Goal: Task Accomplishment & Management: Manage account settings

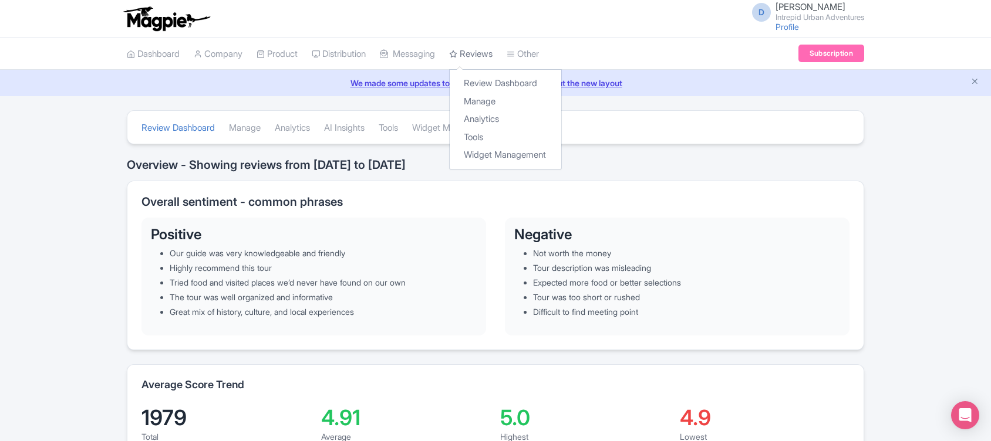
click at [482, 50] on link "Reviews" at bounding box center [470, 54] width 43 height 32
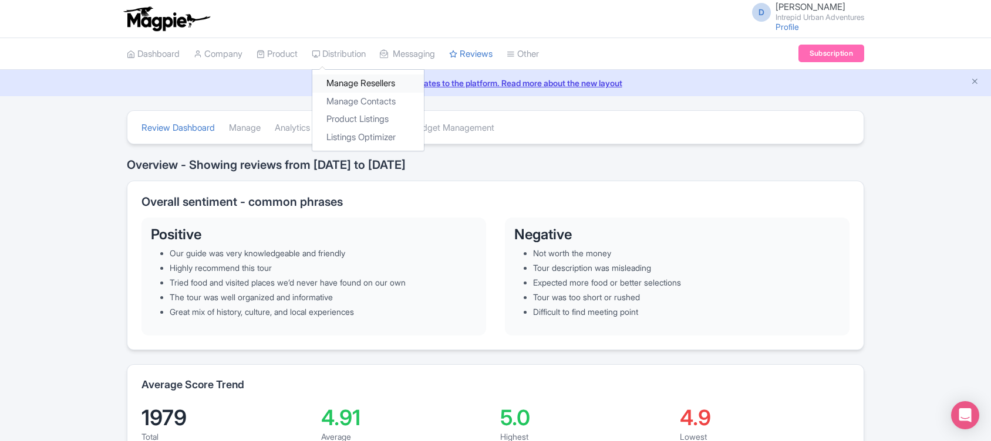
click at [367, 82] on link "Manage Resellers" at bounding box center [367, 84] width 111 height 18
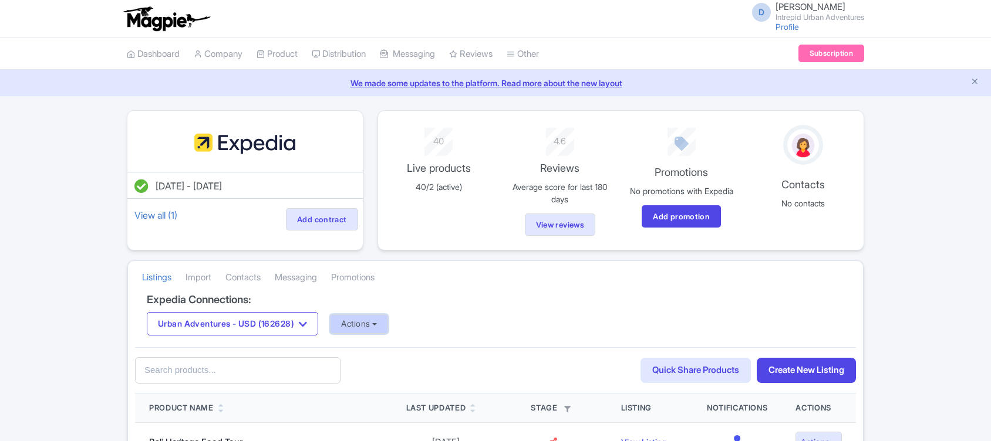
click at [364, 332] on button "Actions" at bounding box center [359, 324] width 58 height 19
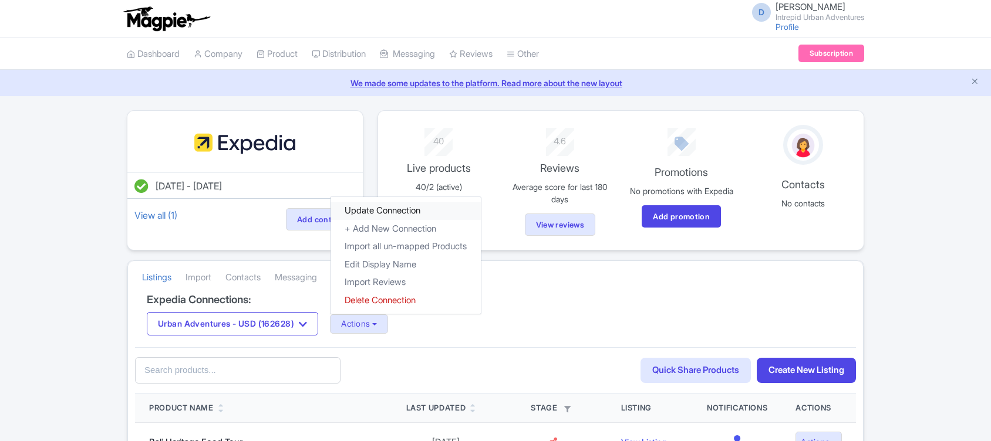
click at [410, 214] on link "Update Connection" at bounding box center [405, 211] width 150 height 18
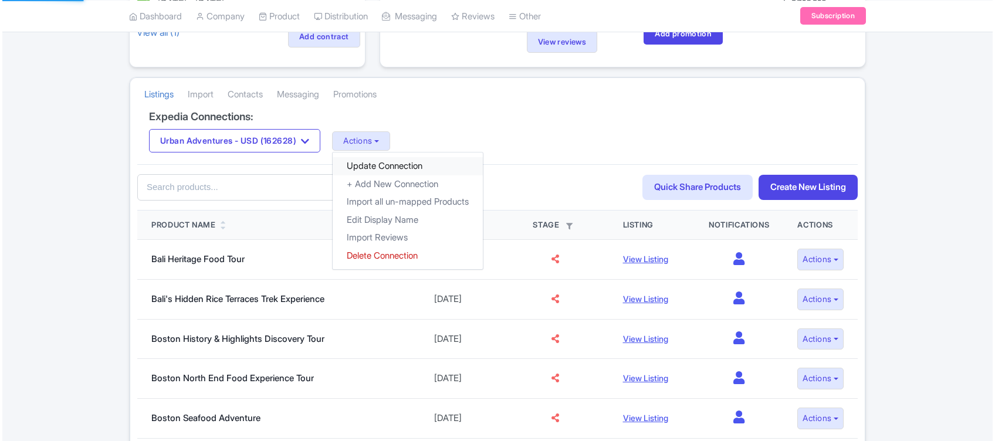
scroll to position [191, 0]
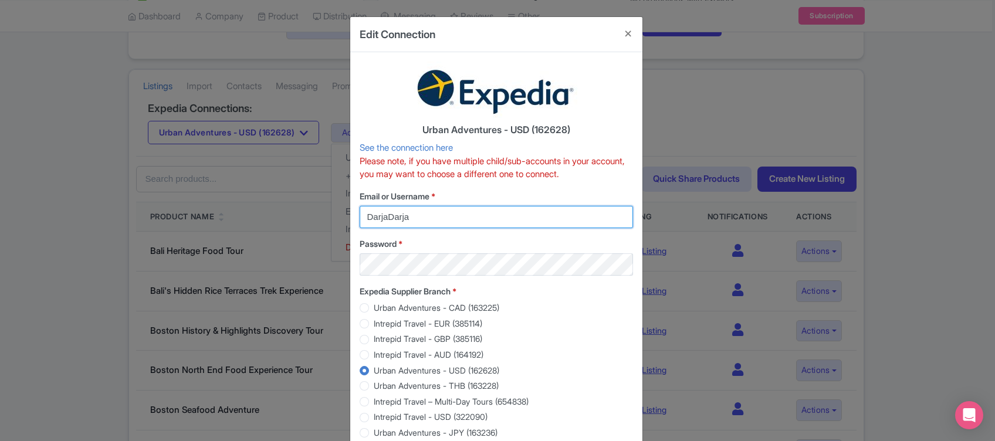
click at [448, 220] on input "DarjaDarja" at bounding box center [496, 217] width 273 height 22
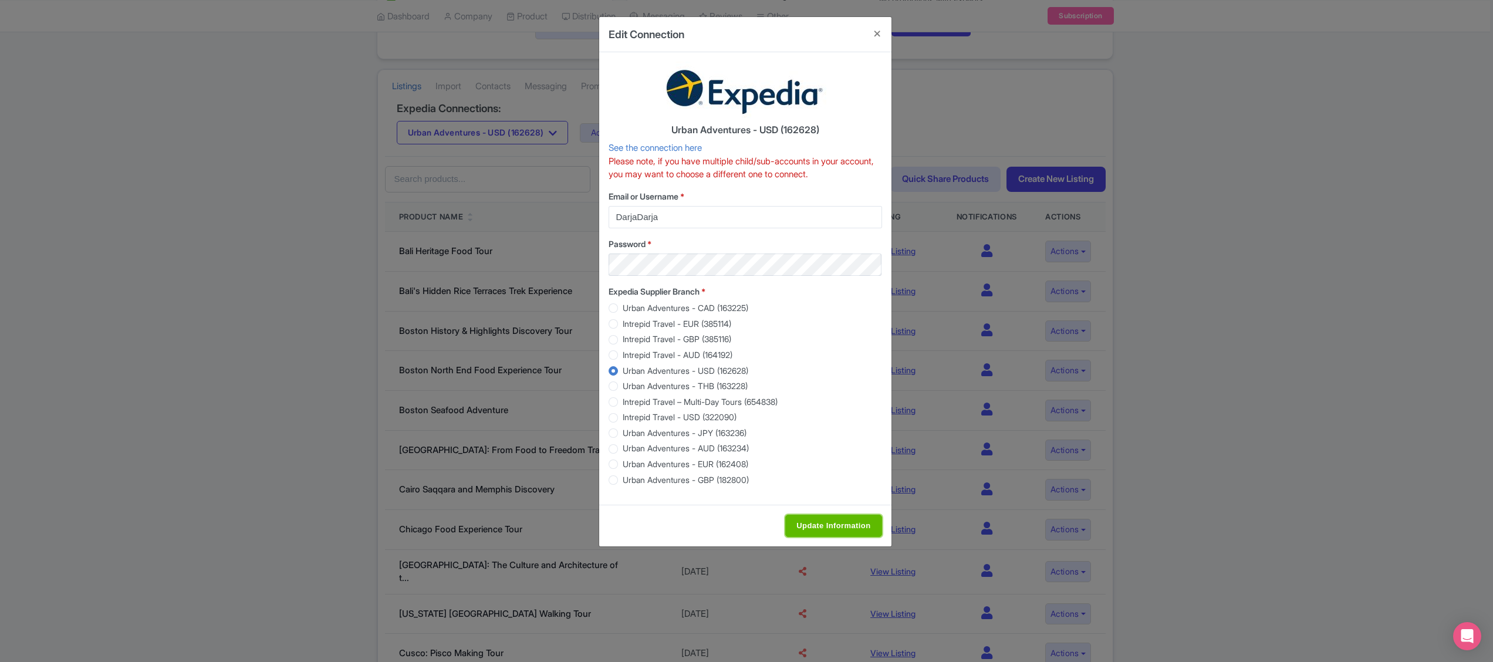
click at [839, 441] on input "Update Information" at bounding box center [833, 526] width 96 height 22
type input "Update Information"
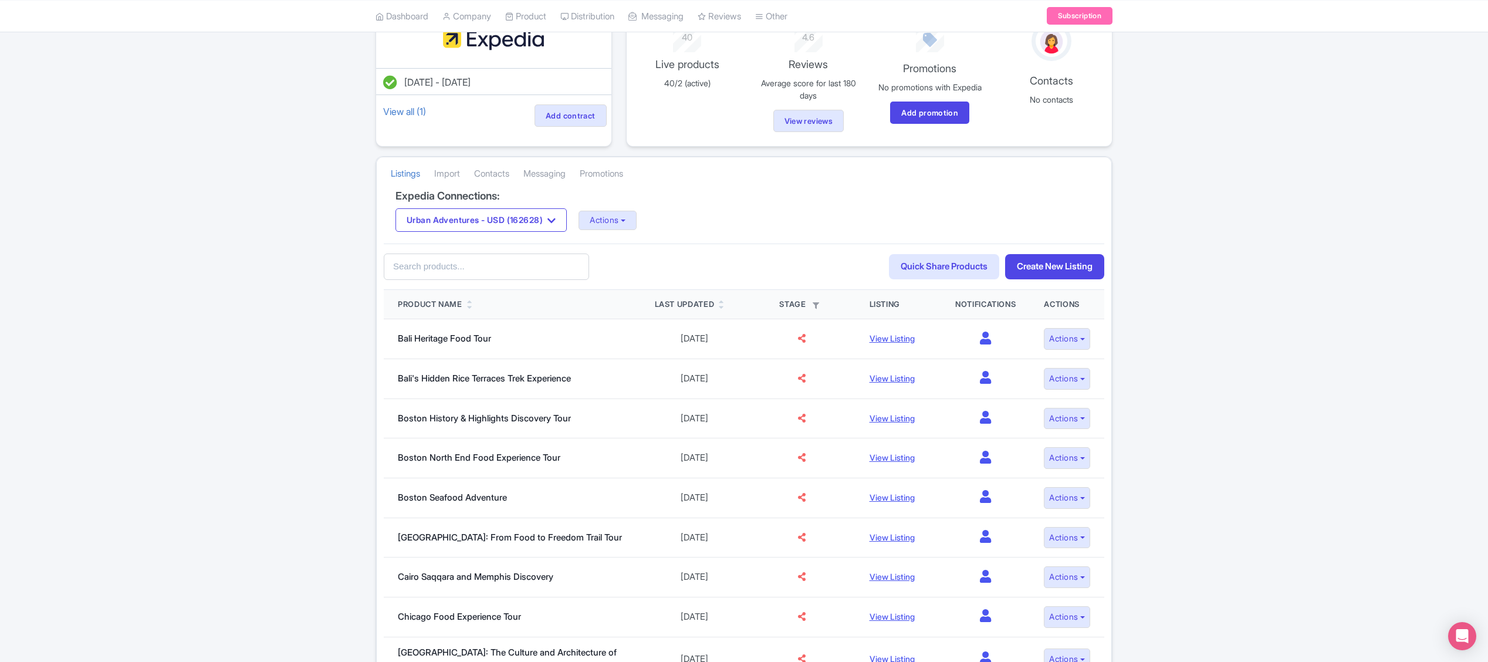
scroll to position [123, 0]
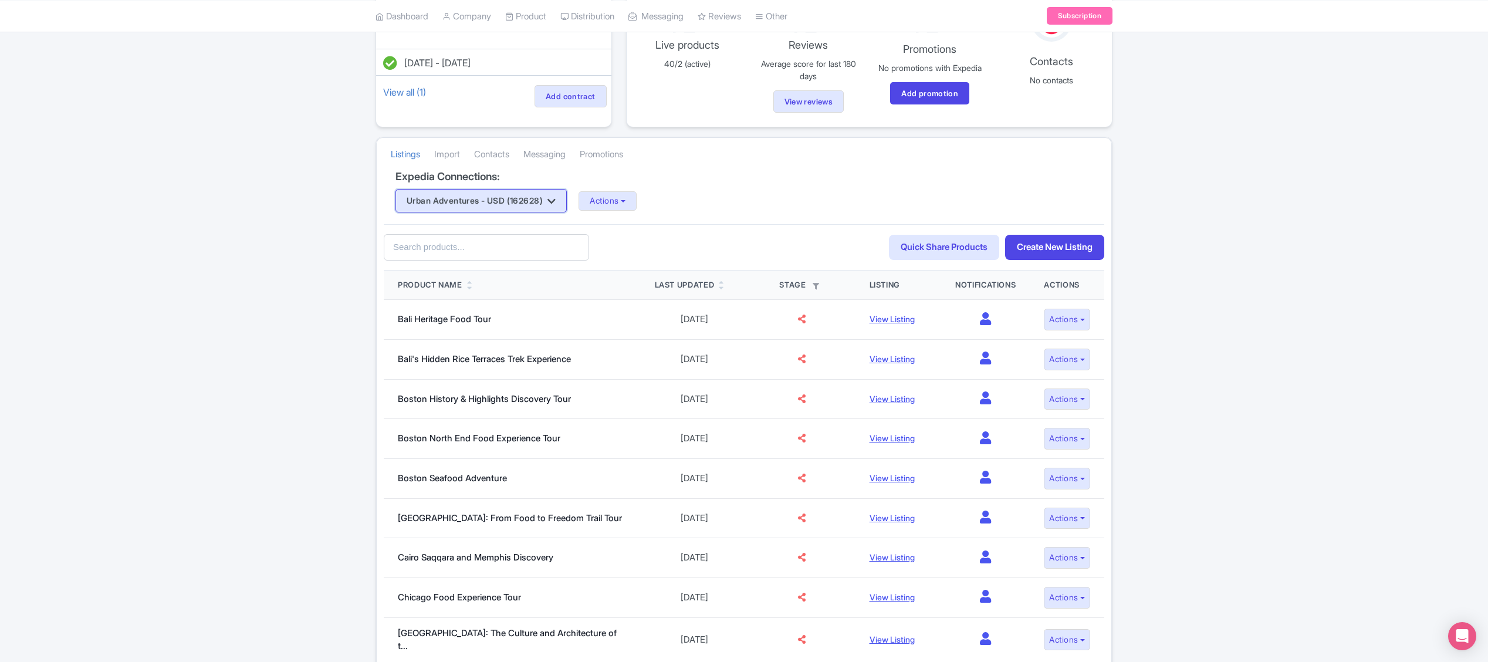
click at [516, 203] on button "Urban Adventures - USD (162628)" at bounding box center [481, 200] width 171 height 23
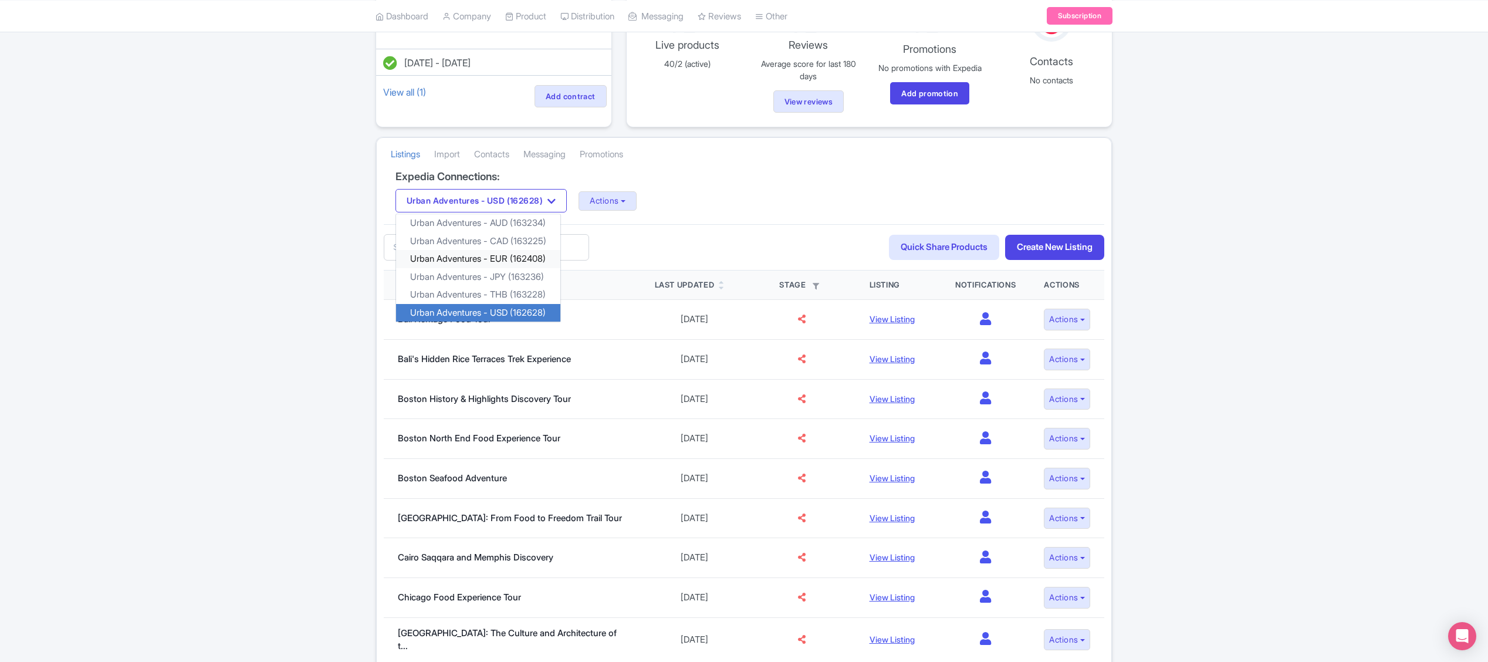
click at [519, 256] on link "Urban Adventures - EUR (162408)" at bounding box center [478, 259] width 164 height 18
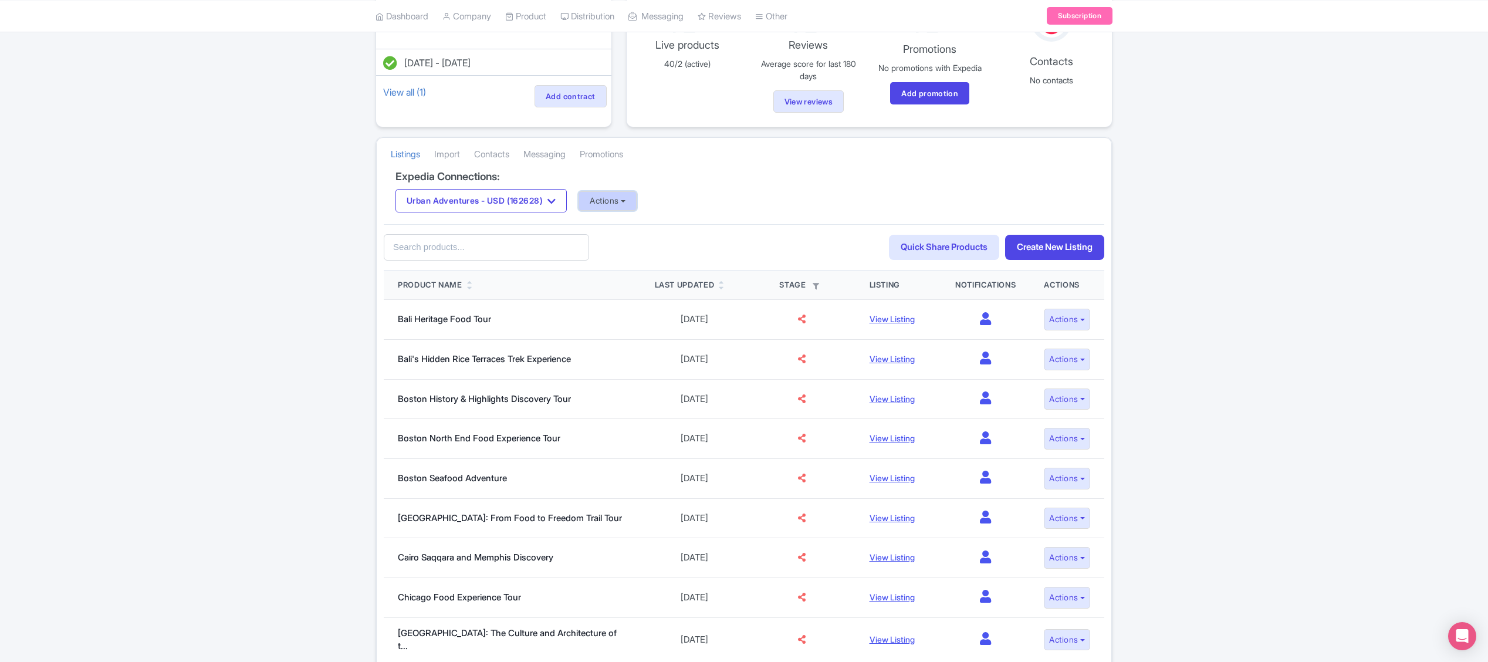
click at [618, 209] on button "Actions" at bounding box center [608, 200] width 58 height 19
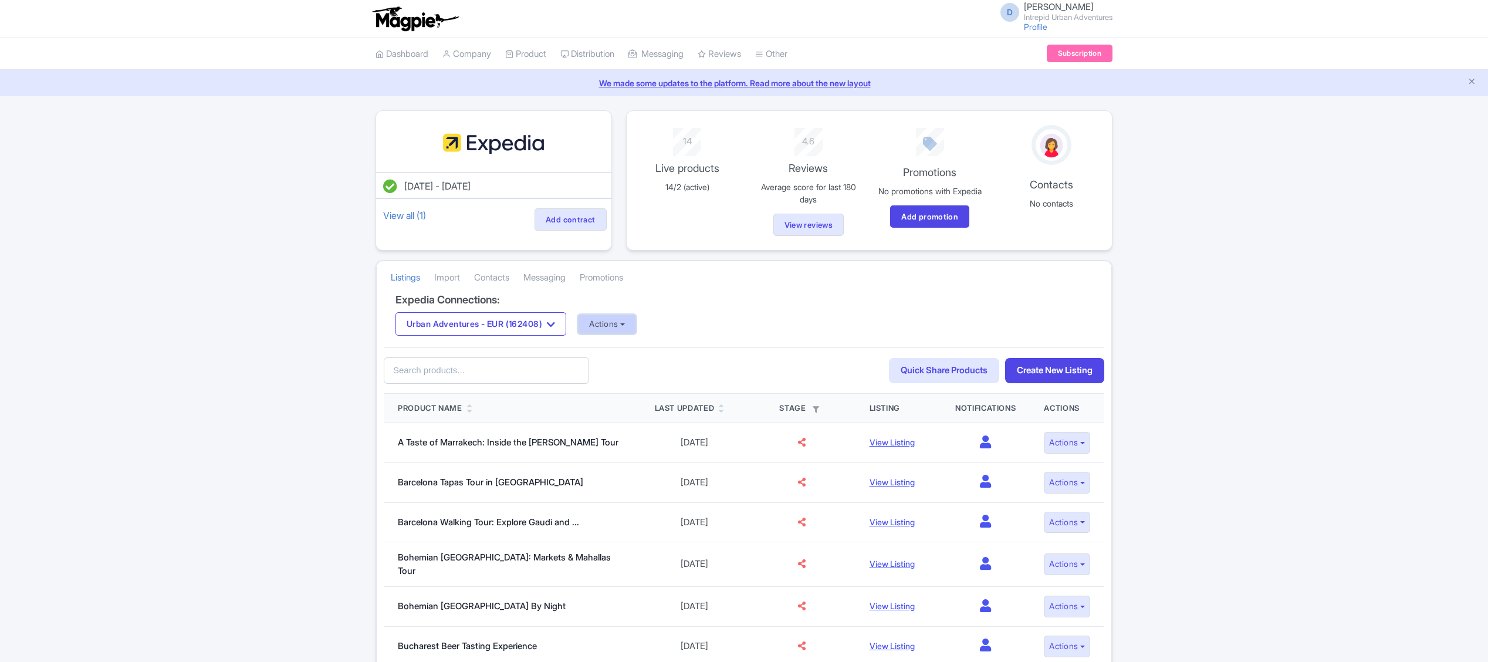
click at [620, 329] on button "Actions" at bounding box center [607, 324] width 58 height 19
click at [647, 359] on link "Update Connection" at bounding box center [654, 350] width 150 height 18
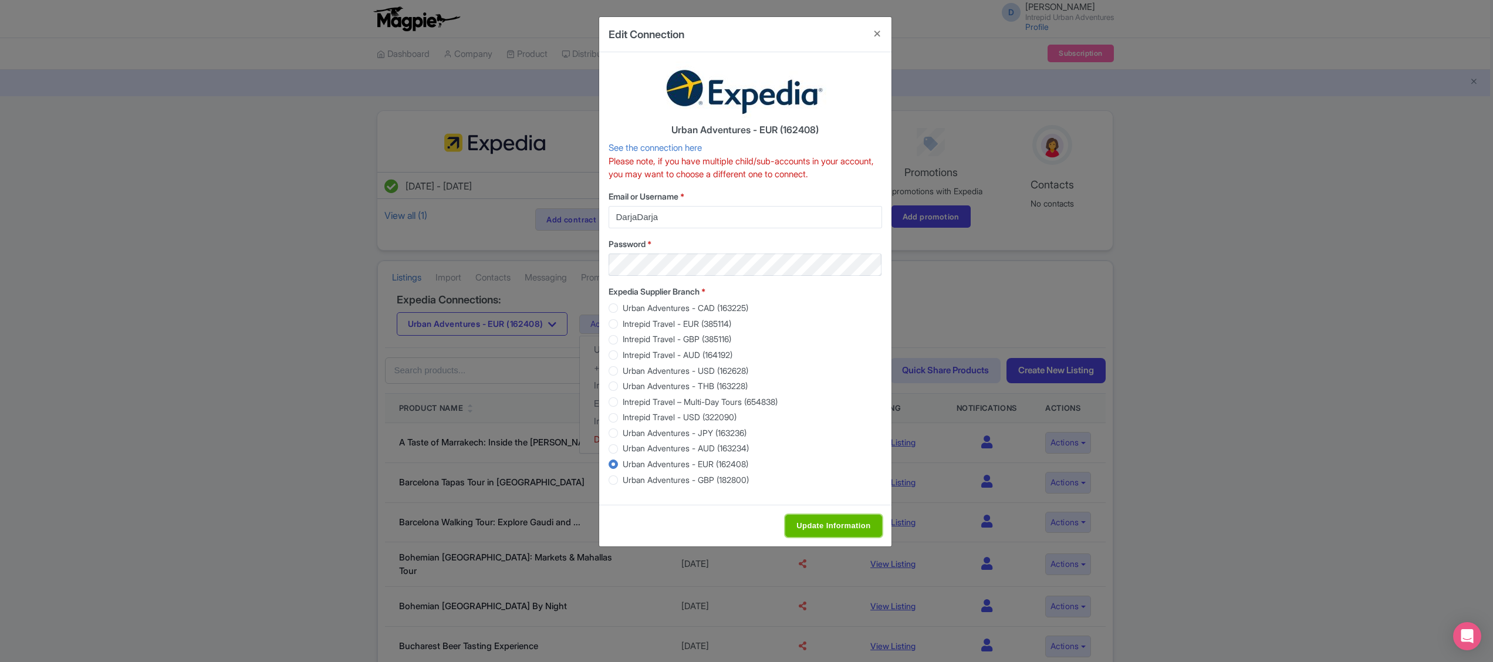
click at [812, 528] on input "Update Information" at bounding box center [833, 526] width 96 height 22
type input "Update Information"
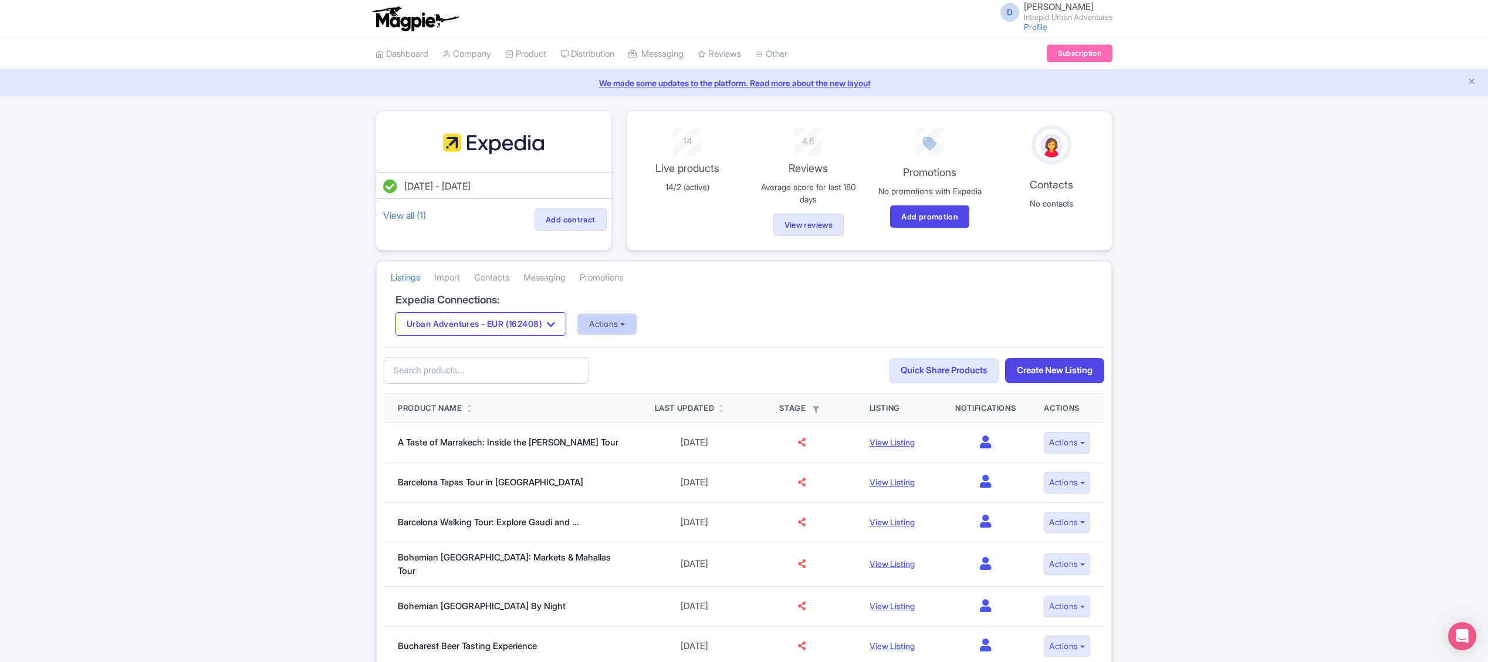
click at [623, 331] on button "Actions" at bounding box center [607, 324] width 58 height 19
click at [665, 431] on link "Import Reviews" at bounding box center [654, 422] width 150 height 18
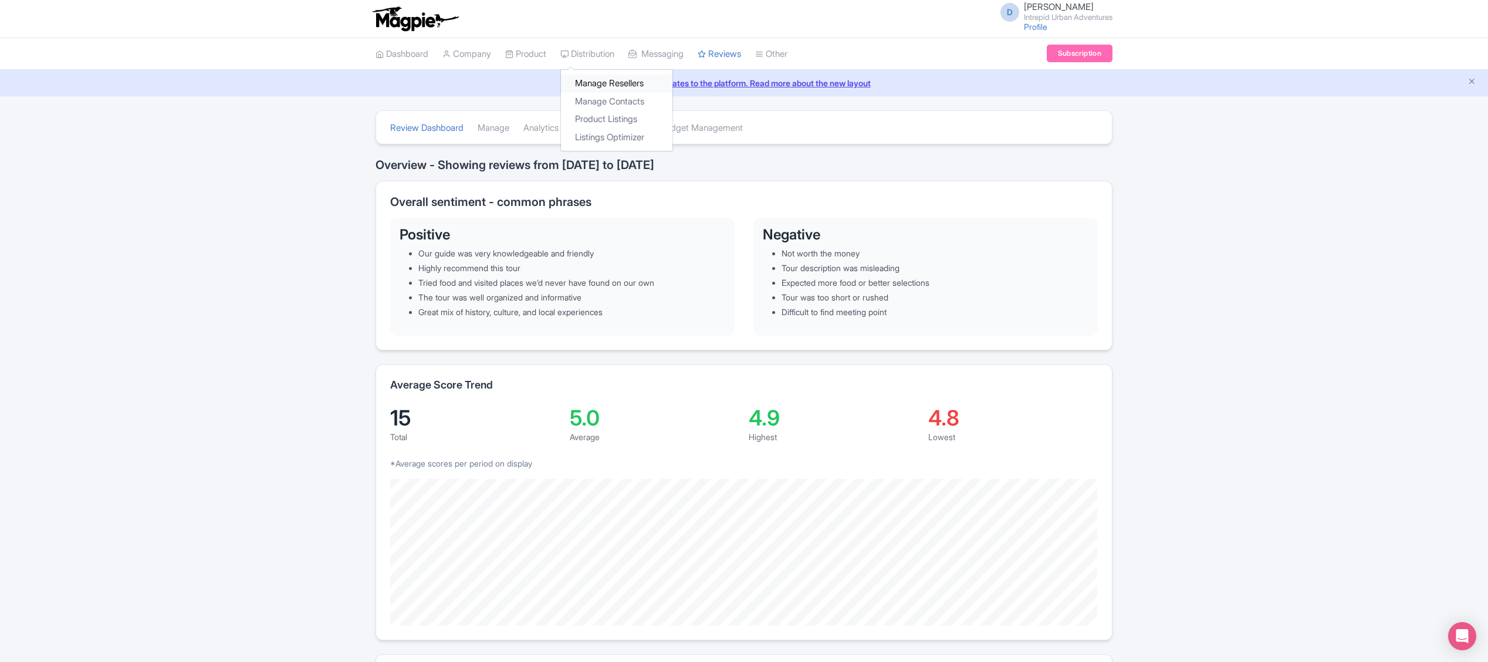
click at [601, 80] on link "Manage Resellers" at bounding box center [616, 84] width 111 height 18
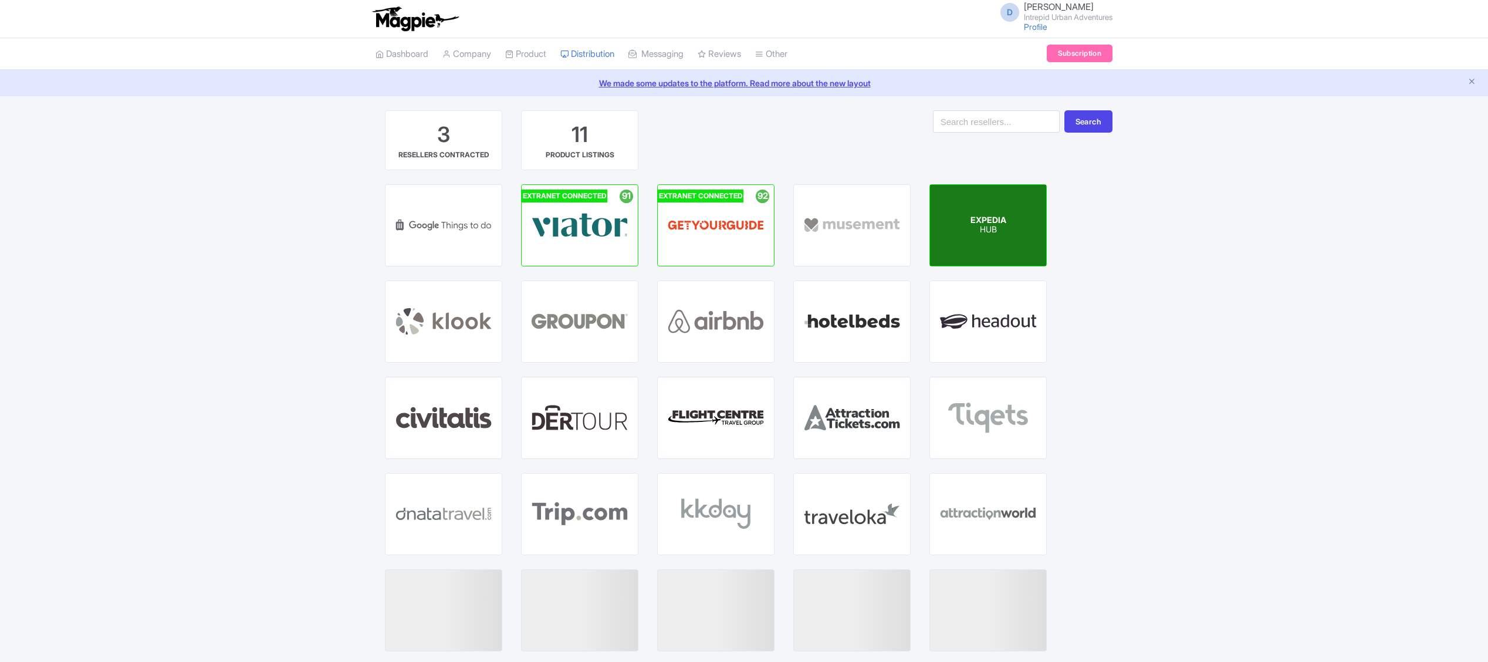
click at [975, 241] on div "EXPEDIA HUB" at bounding box center [988, 225] width 116 height 81
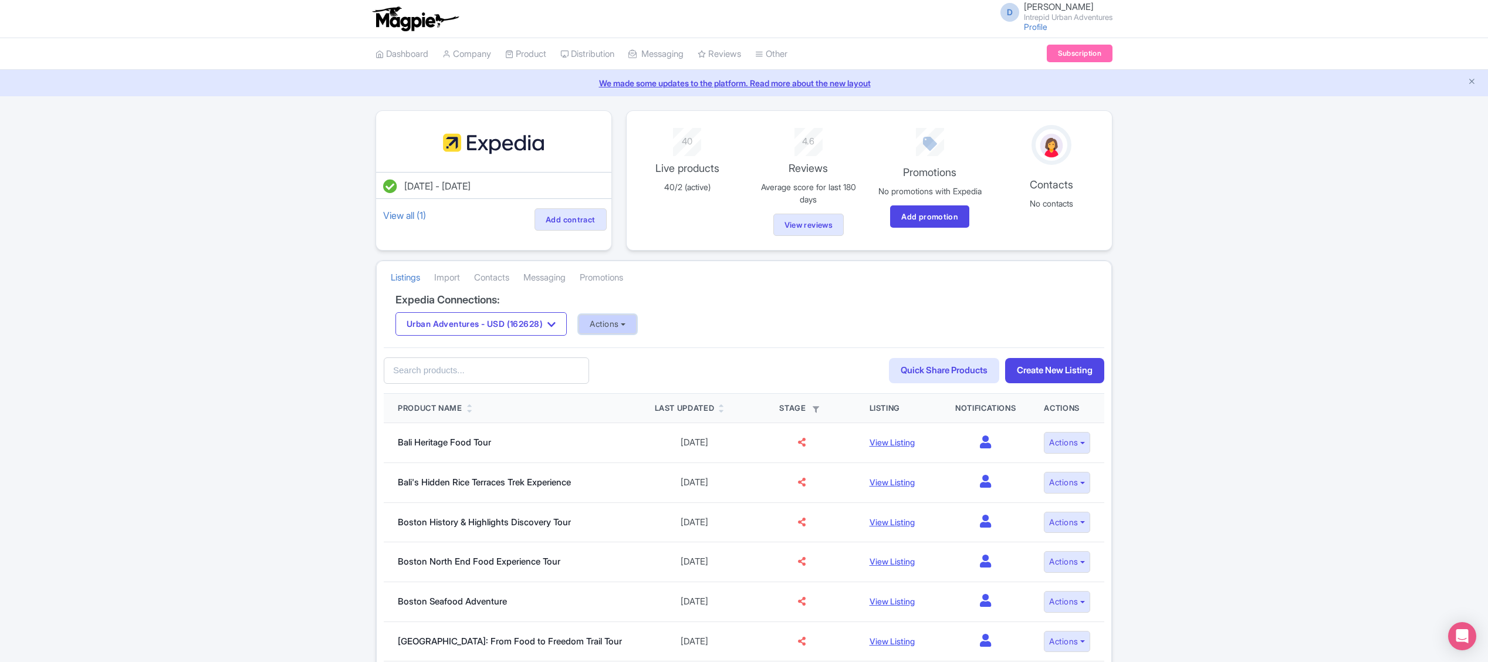
click at [610, 330] on button "Actions" at bounding box center [608, 324] width 58 height 19
click at [634, 352] on link "Update Connection" at bounding box center [654, 350] width 150 height 18
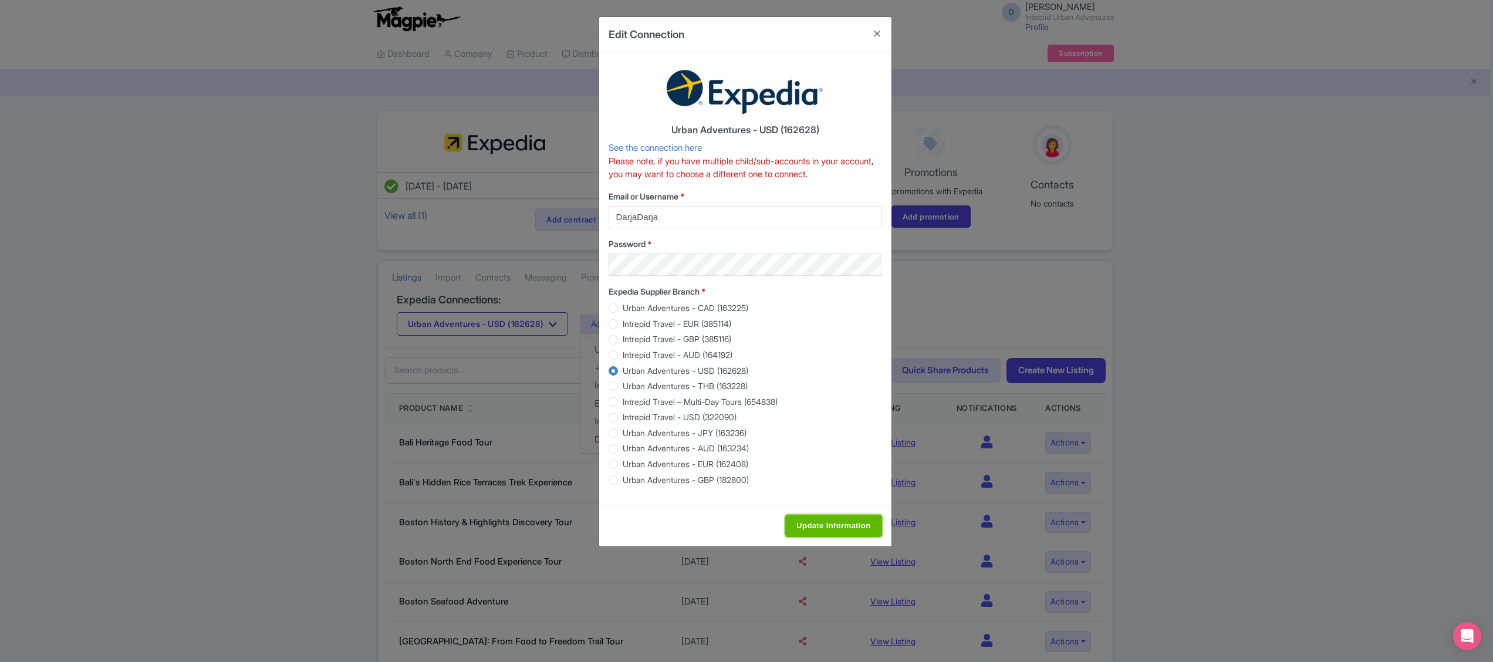
click at [834, 527] on input "Update Information" at bounding box center [833, 526] width 96 height 22
type input "Update Information"
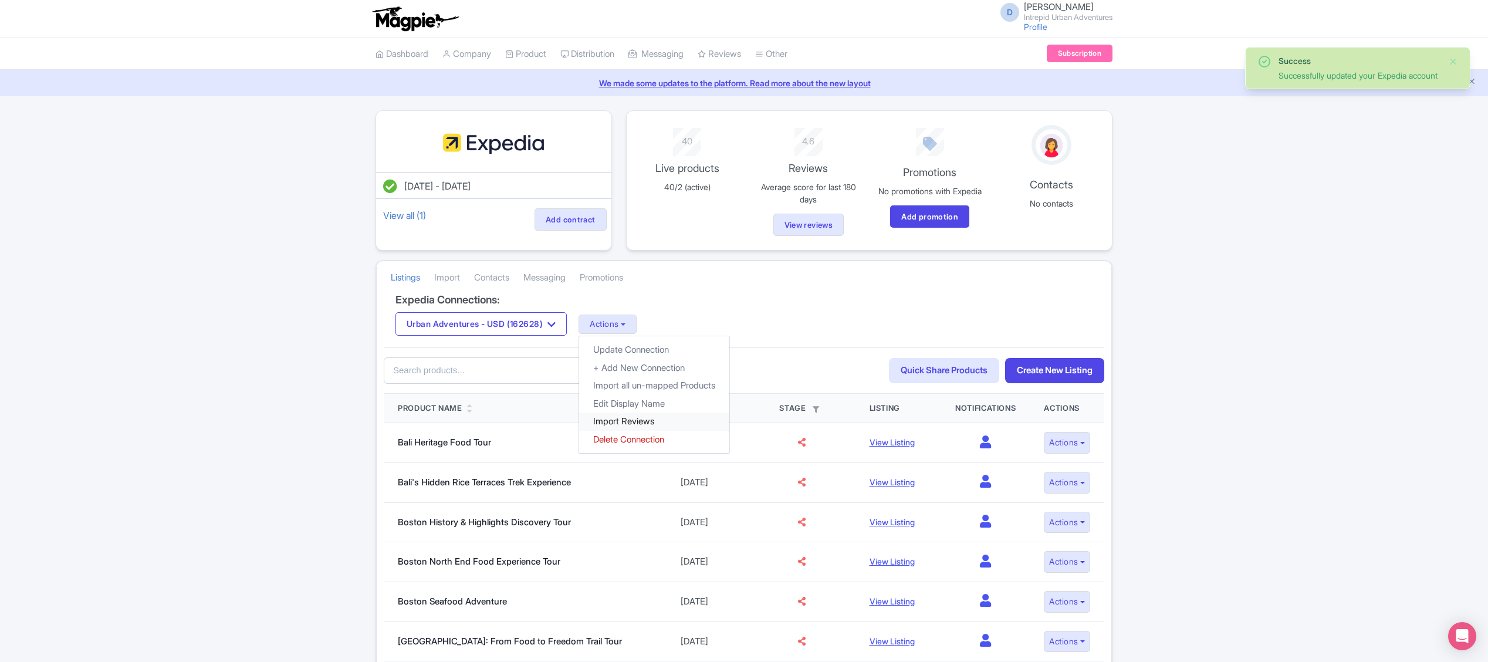
click at [641, 421] on link "Import Reviews" at bounding box center [654, 422] width 150 height 18
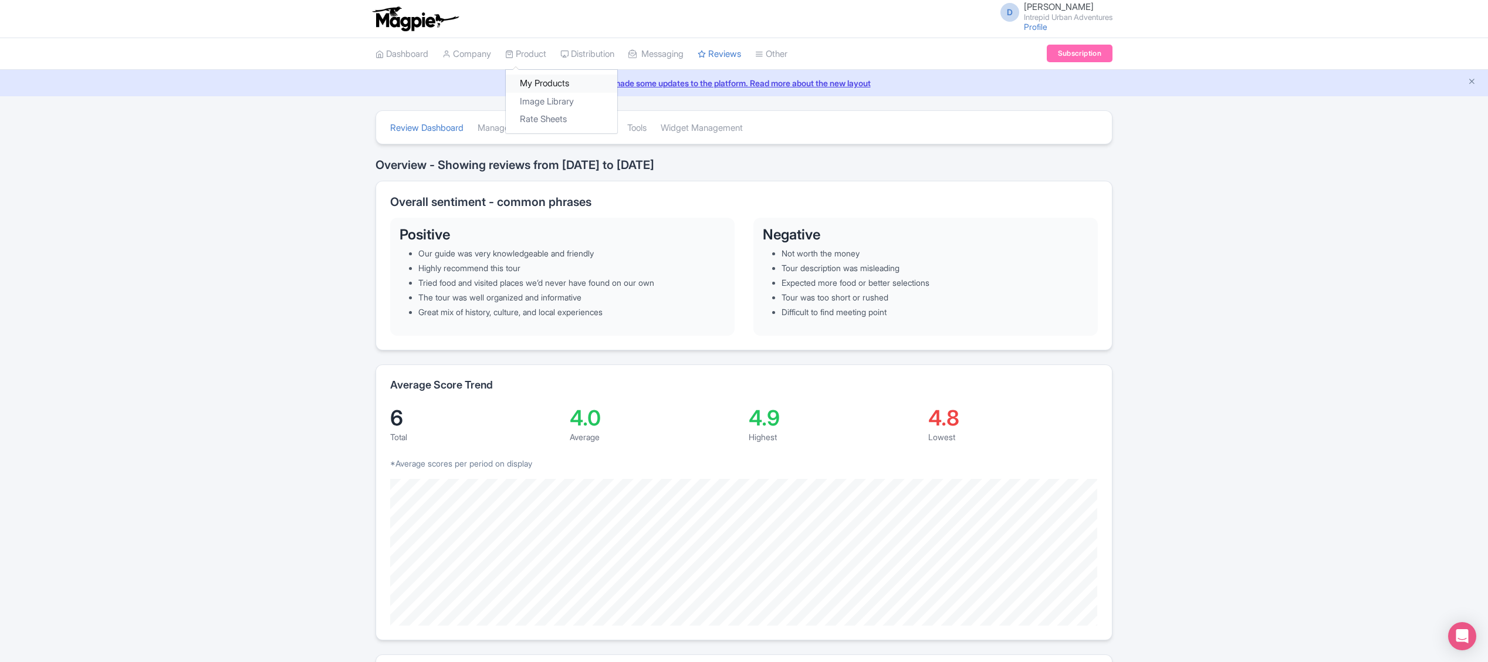
click at [541, 83] on link "My Products" at bounding box center [561, 84] width 111 height 18
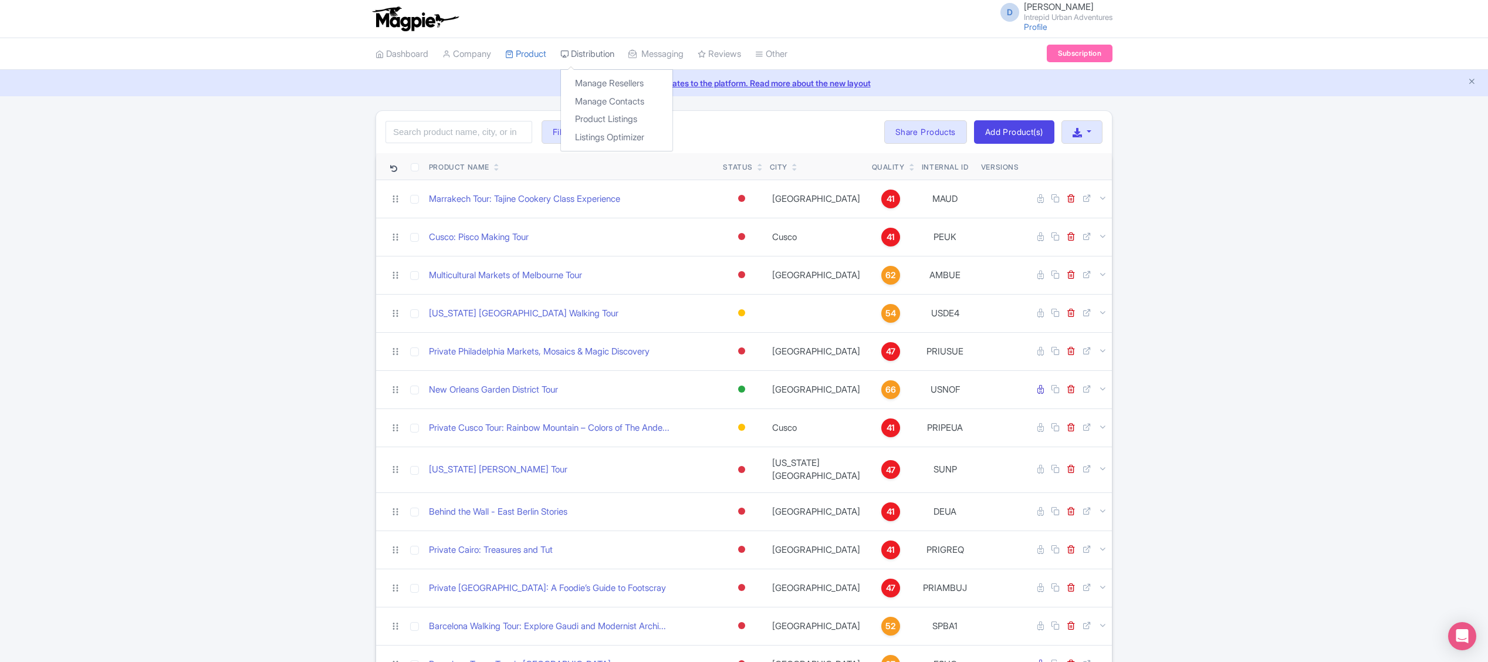
click at [608, 54] on link "Distribution" at bounding box center [587, 54] width 54 height 32
click at [621, 80] on link "Manage Resellers" at bounding box center [616, 84] width 111 height 18
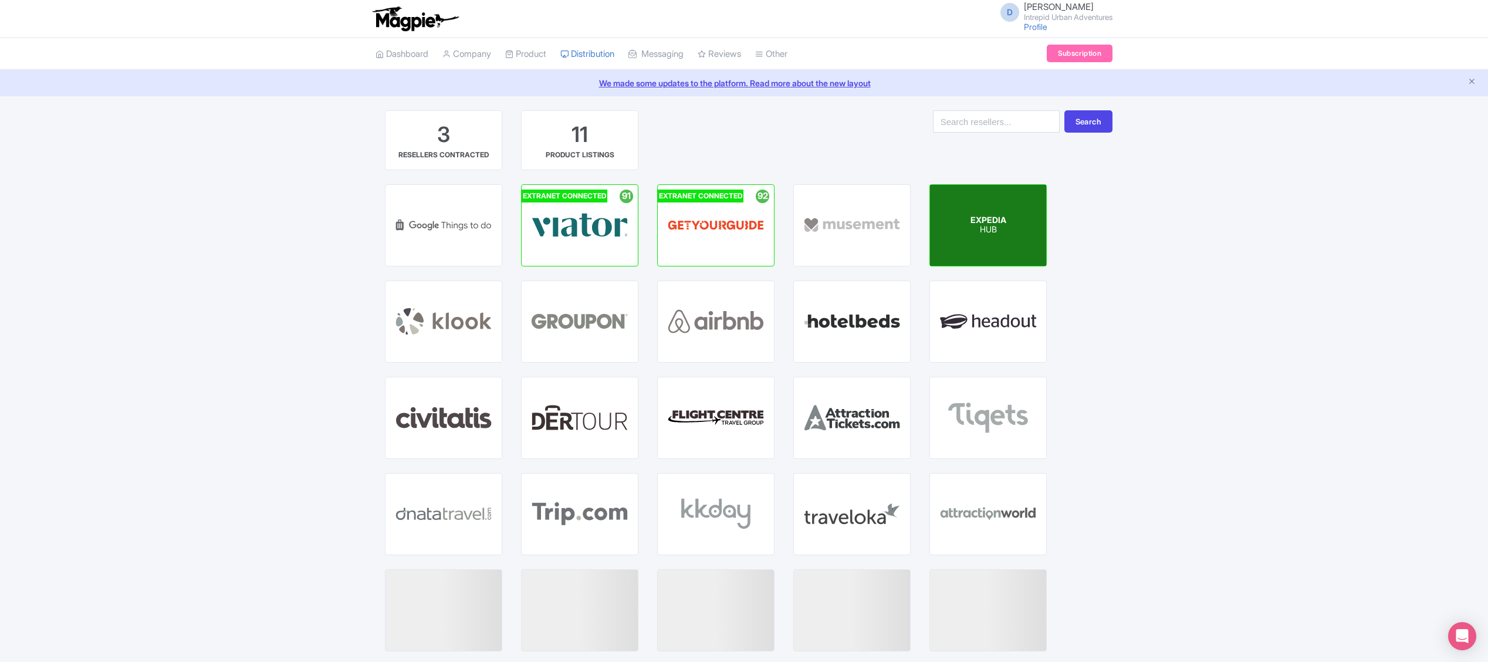
click at [998, 226] on p "HUB" at bounding box center [989, 230] width 36 height 10
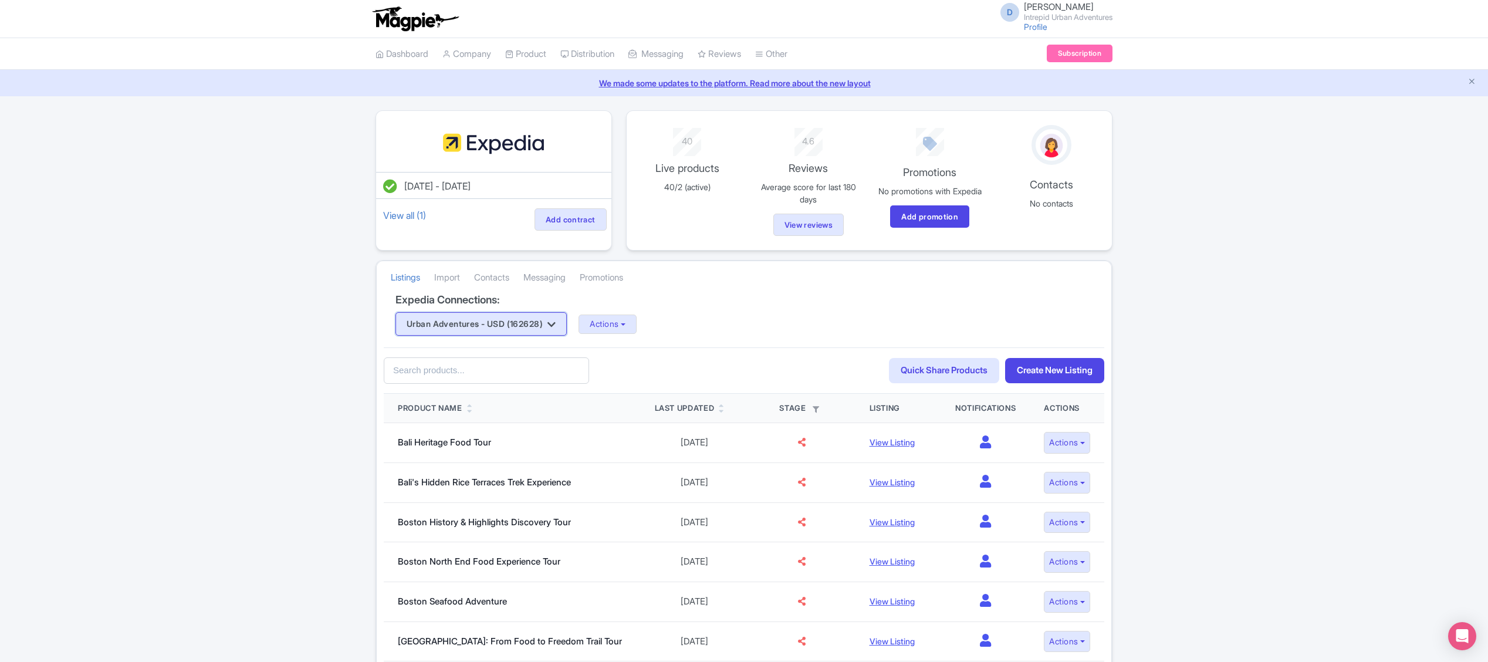
click at [536, 327] on button "Urban Adventures - USD (162628)" at bounding box center [481, 323] width 171 height 23
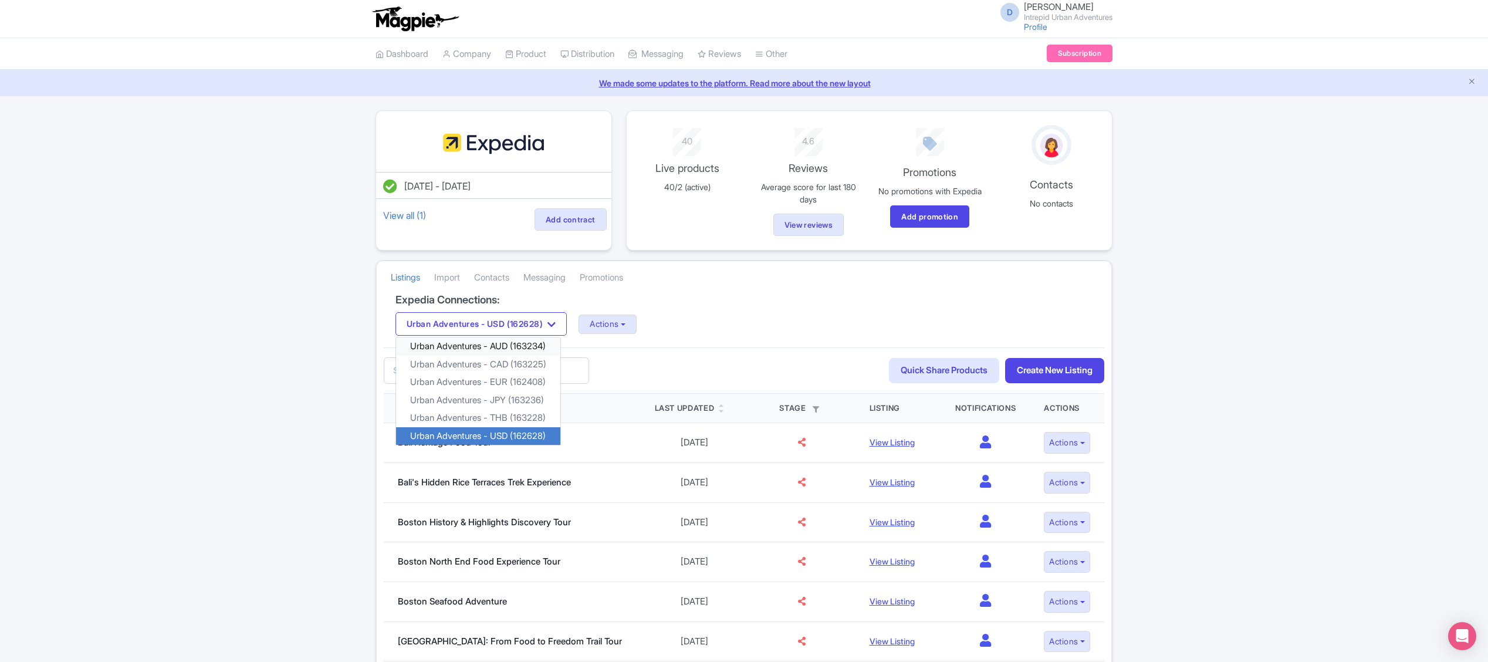
click at [539, 356] on link "Urban Adventures - AUD (163234)" at bounding box center [478, 346] width 164 height 18
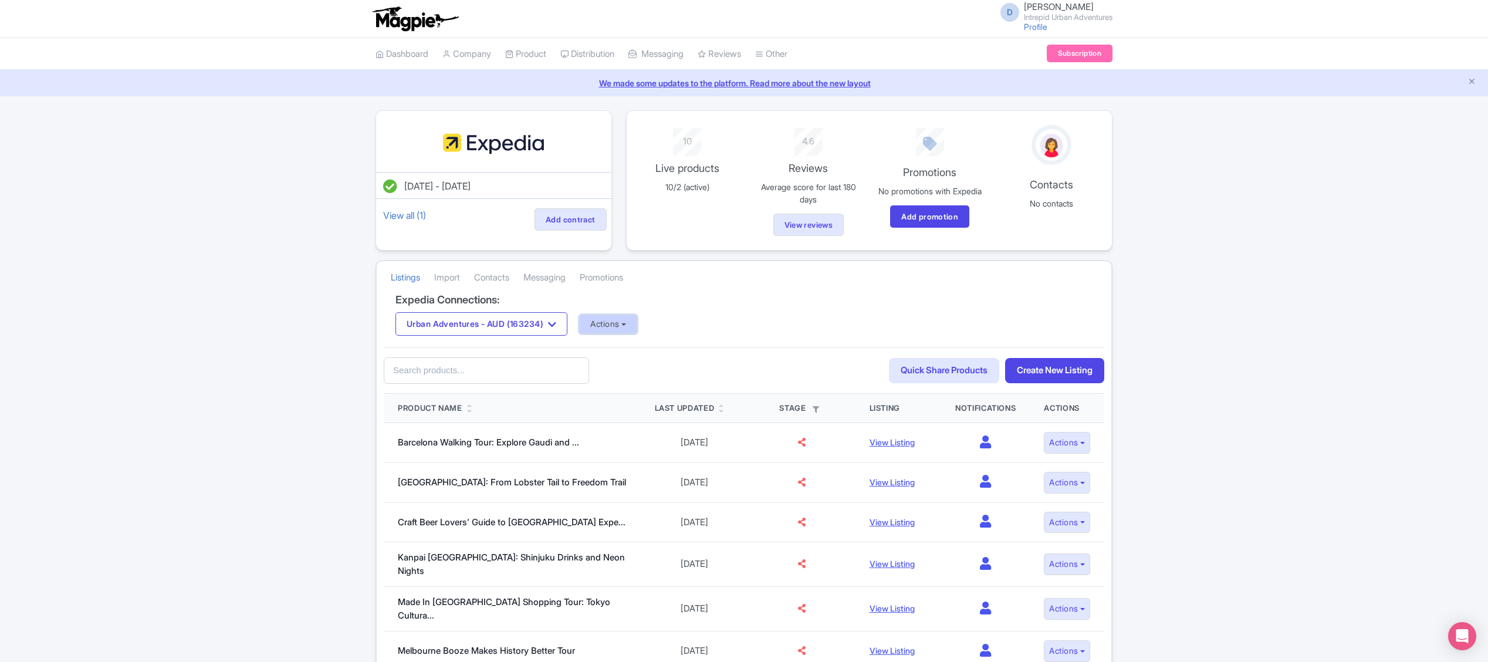
click at [618, 329] on button "Actions" at bounding box center [608, 324] width 58 height 19
click at [629, 357] on link "Update Connection" at bounding box center [655, 350] width 150 height 18
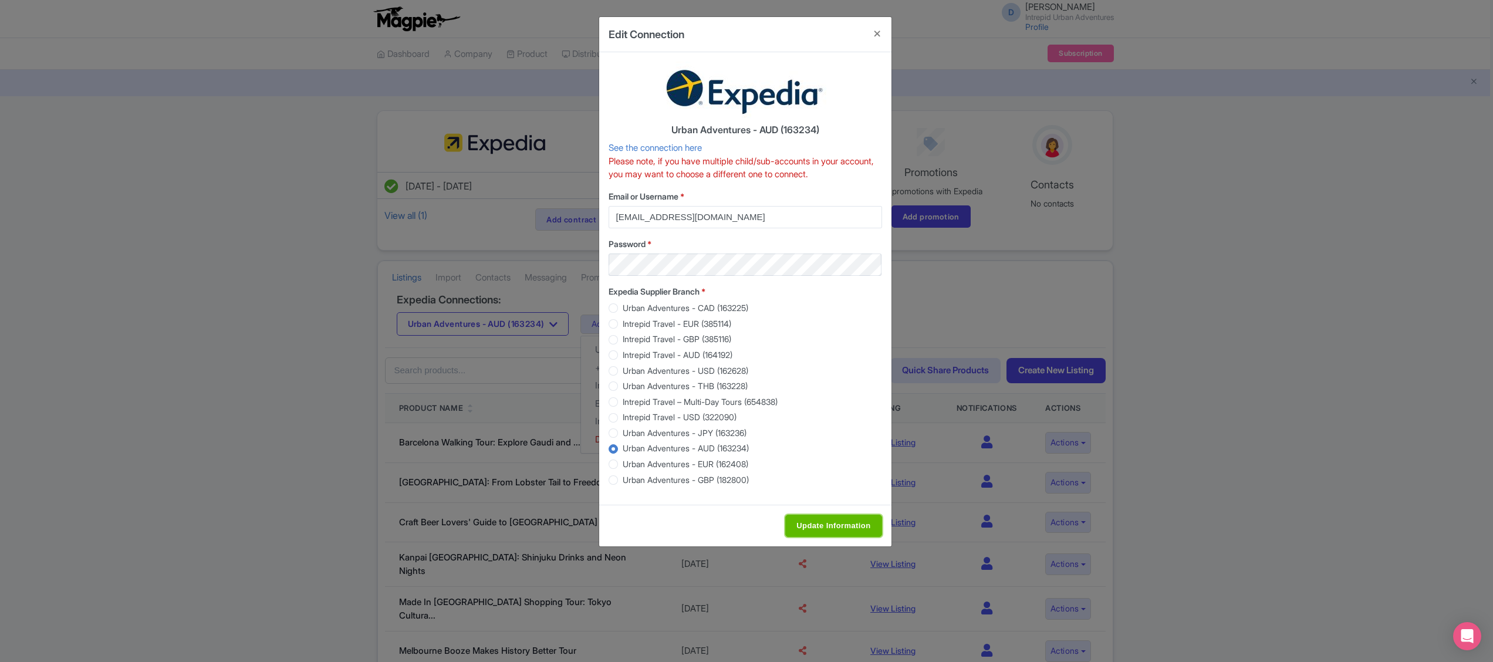
click at [825, 521] on input "Update Information" at bounding box center [833, 526] width 96 height 22
type input "Update Information"
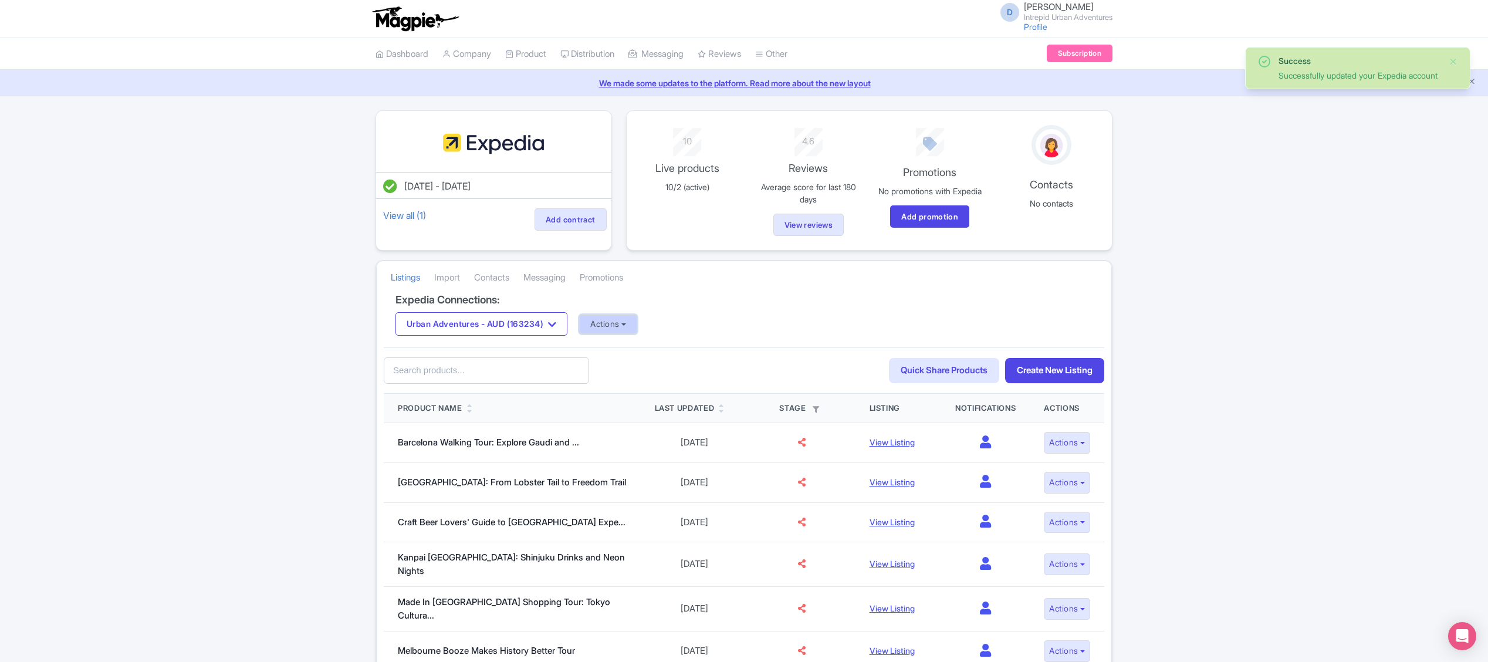
click at [627, 334] on button "Actions" at bounding box center [608, 324] width 58 height 19
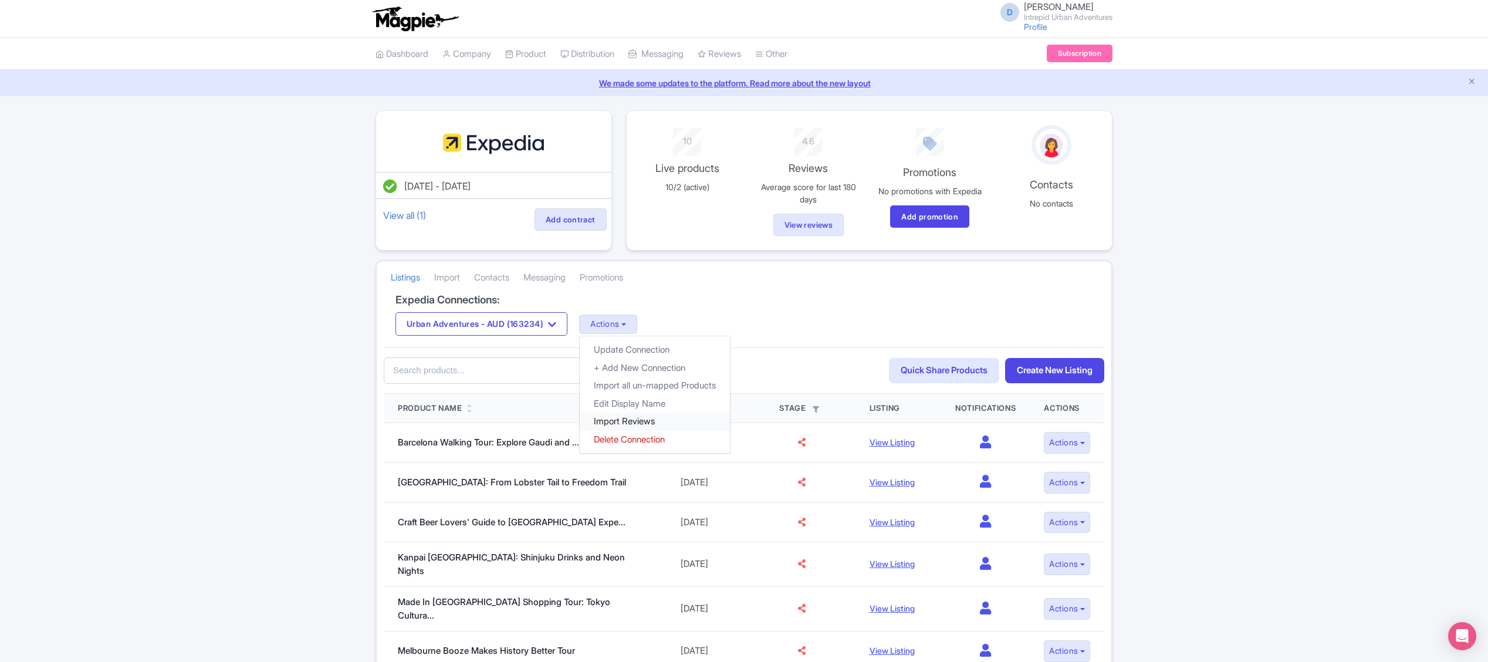
click at [681, 428] on link "Import Reviews" at bounding box center [655, 422] width 150 height 18
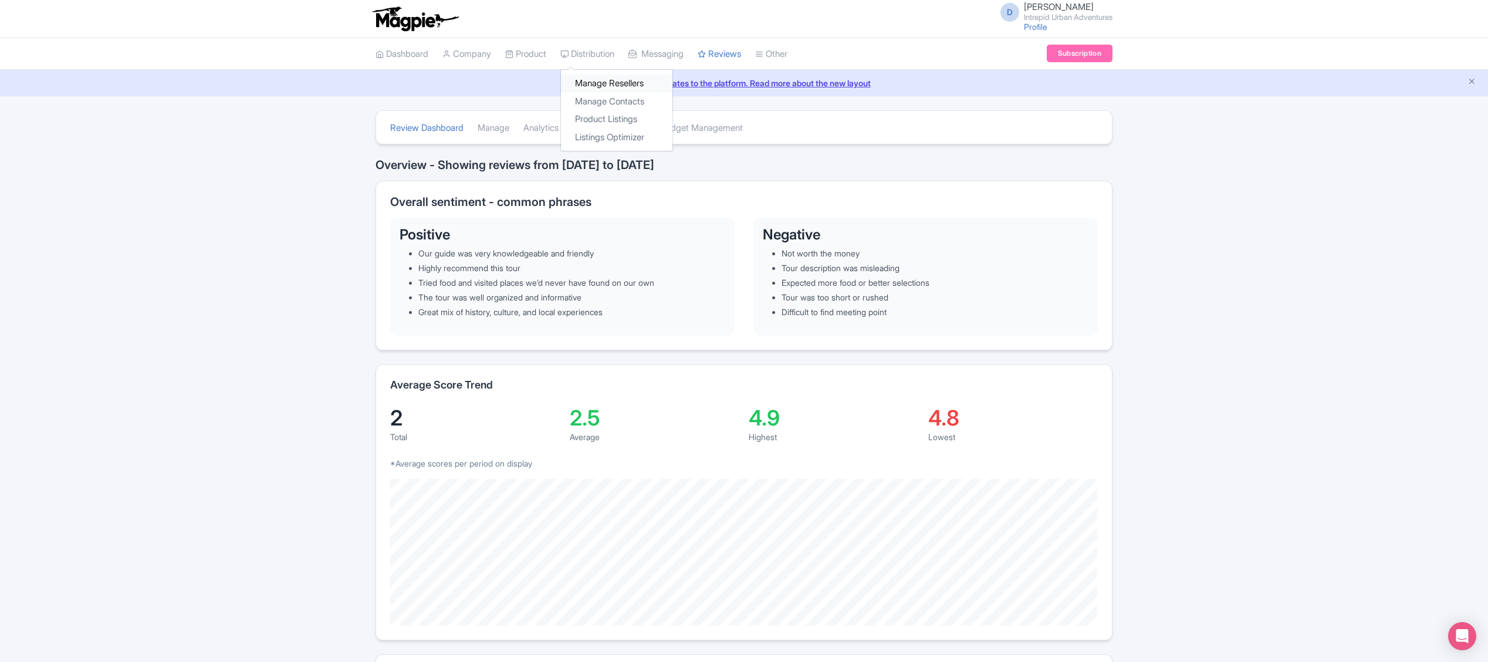
click at [623, 77] on link "Manage Resellers" at bounding box center [616, 84] width 111 height 18
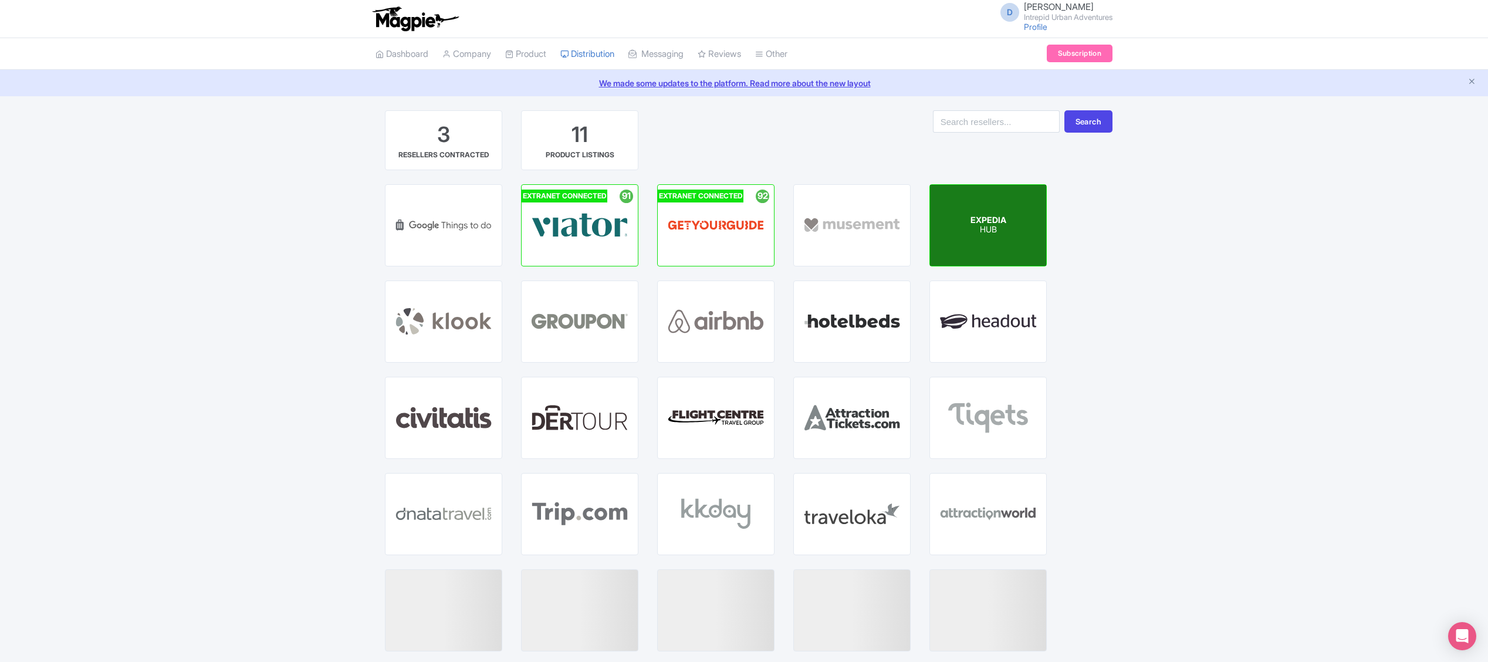
click at [1006, 242] on div "EXPEDIA HUB" at bounding box center [988, 225] width 116 height 81
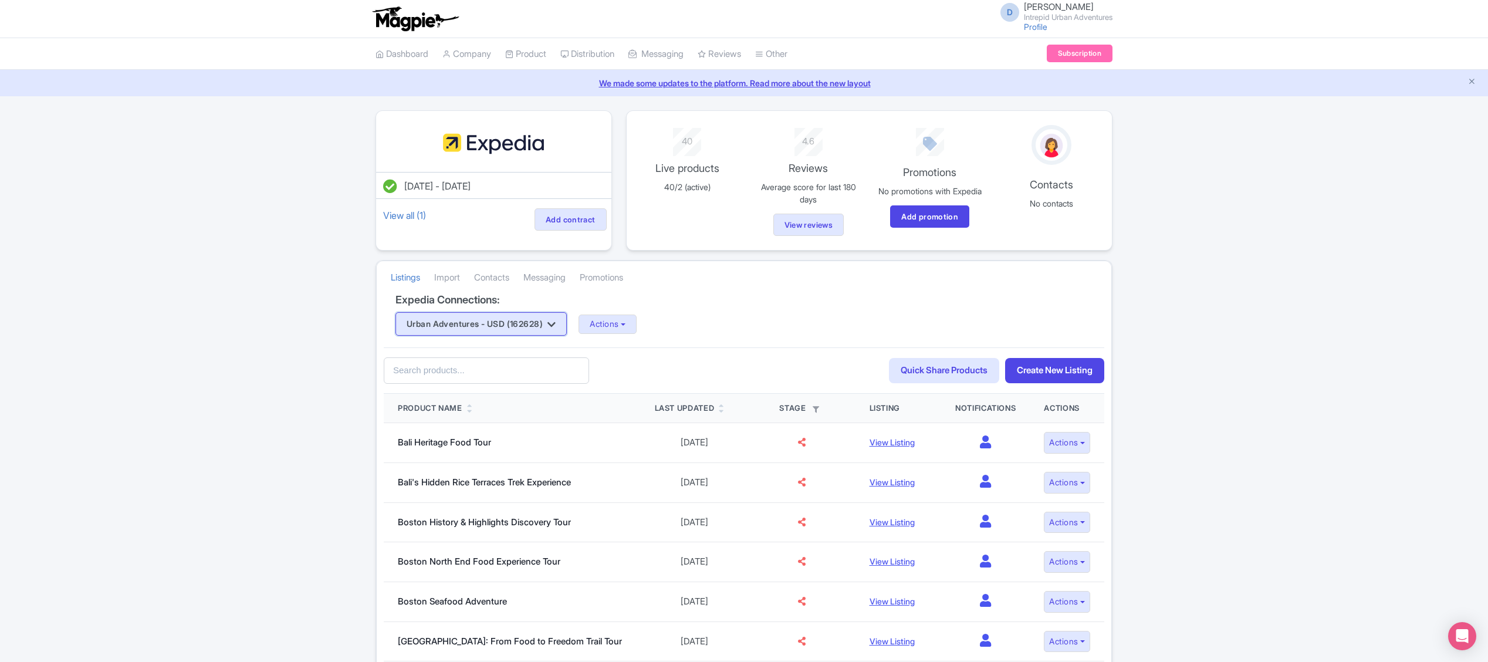
click at [556, 329] on button "Urban Adventures - USD (162628)" at bounding box center [481, 323] width 171 height 23
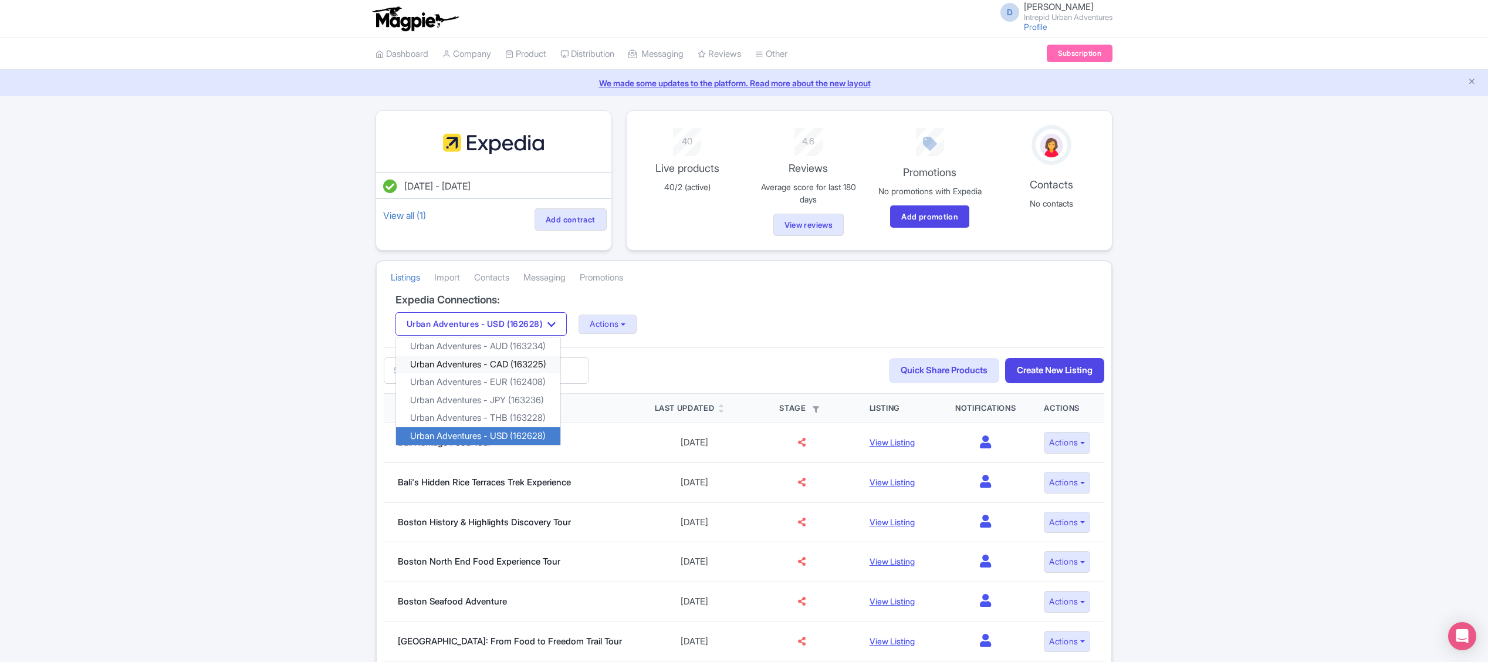
click at [547, 363] on link "Urban Adventures - CAD (163225)" at bounding box center [478, 365] width 164 height 18
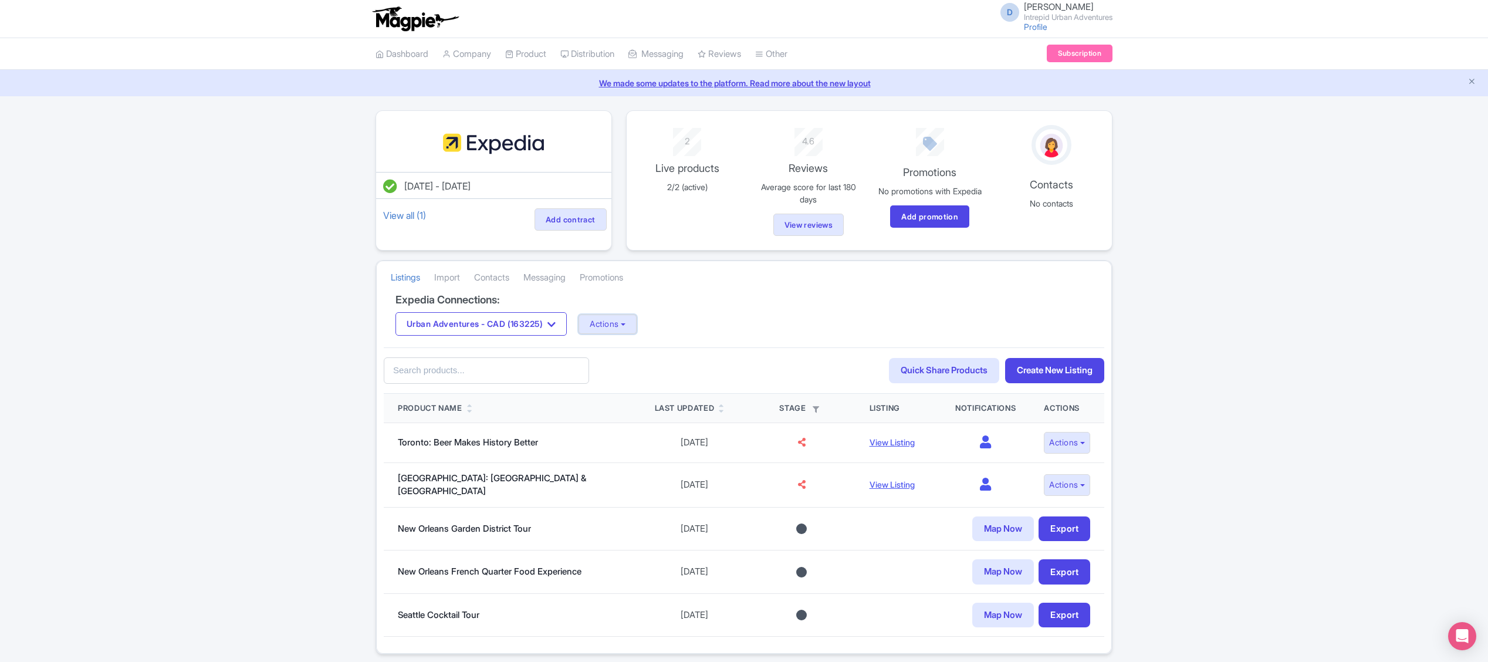
click at [617, 327] on button "Actions" at bounding box center [608, 324] width 58 height 19
click at [655, 353] on link "Update Connection" at bounding box center [654, 350] width 150 height 18
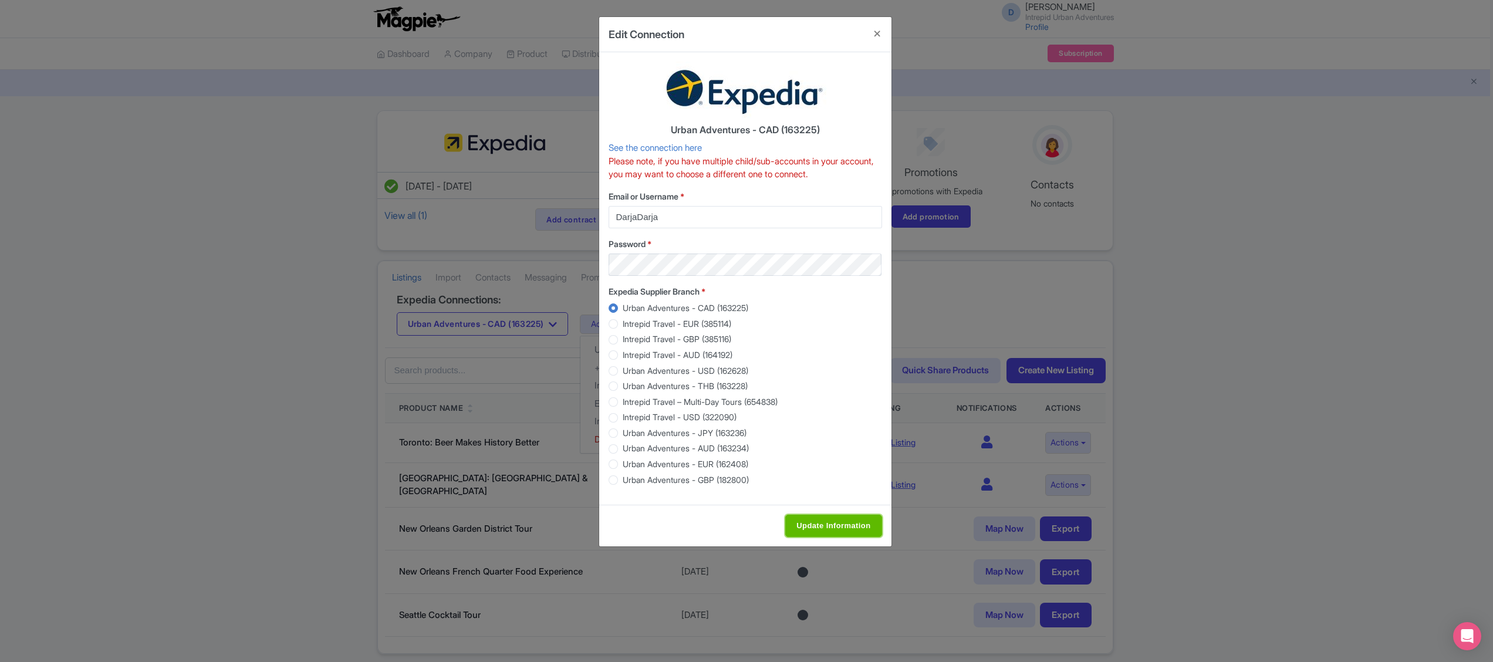
click at [842, 527] on input "Update Information" at bounding box center [833, 526] width 96 height 22
type input "Update Information"
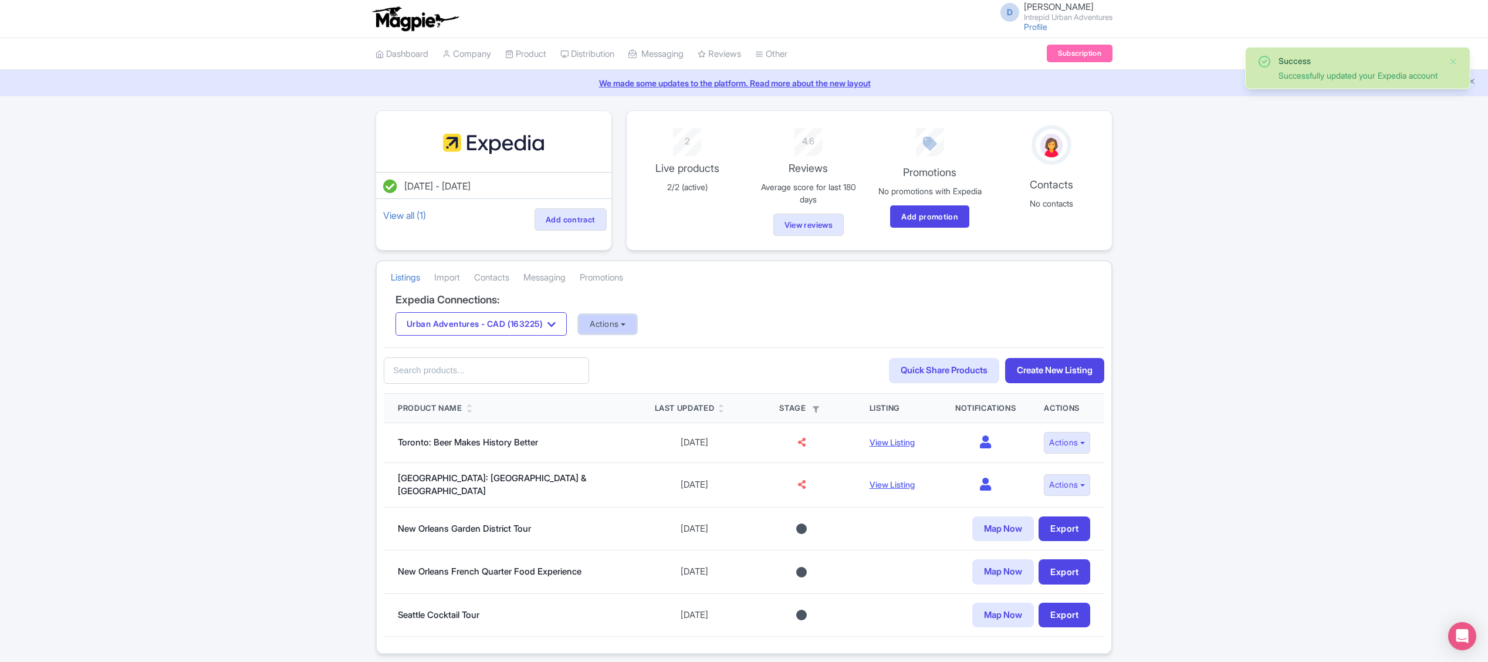
click at [623, 324] on button "Actions" at bounding box center [608, 324] width 58 height 19
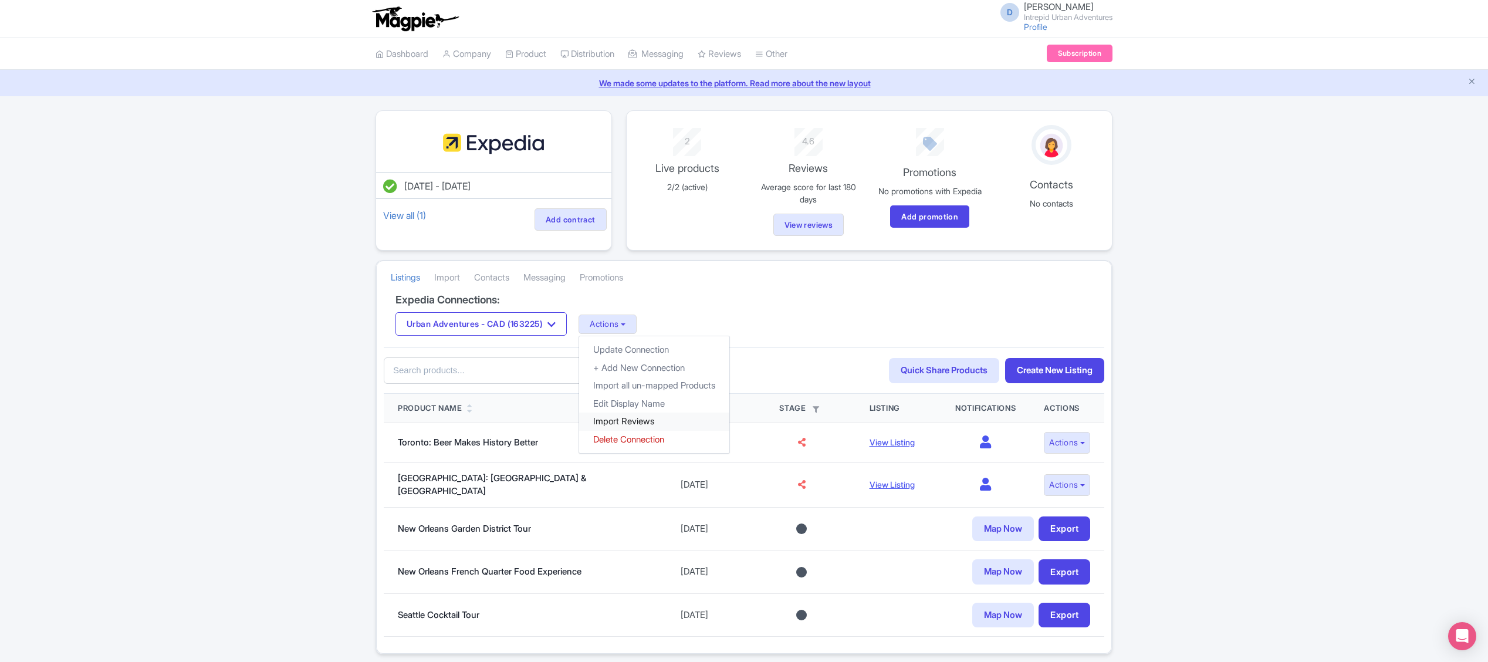
click at [641, 421] on link "Import Reviews" at bounding box center [654, 422] width 150 height 18
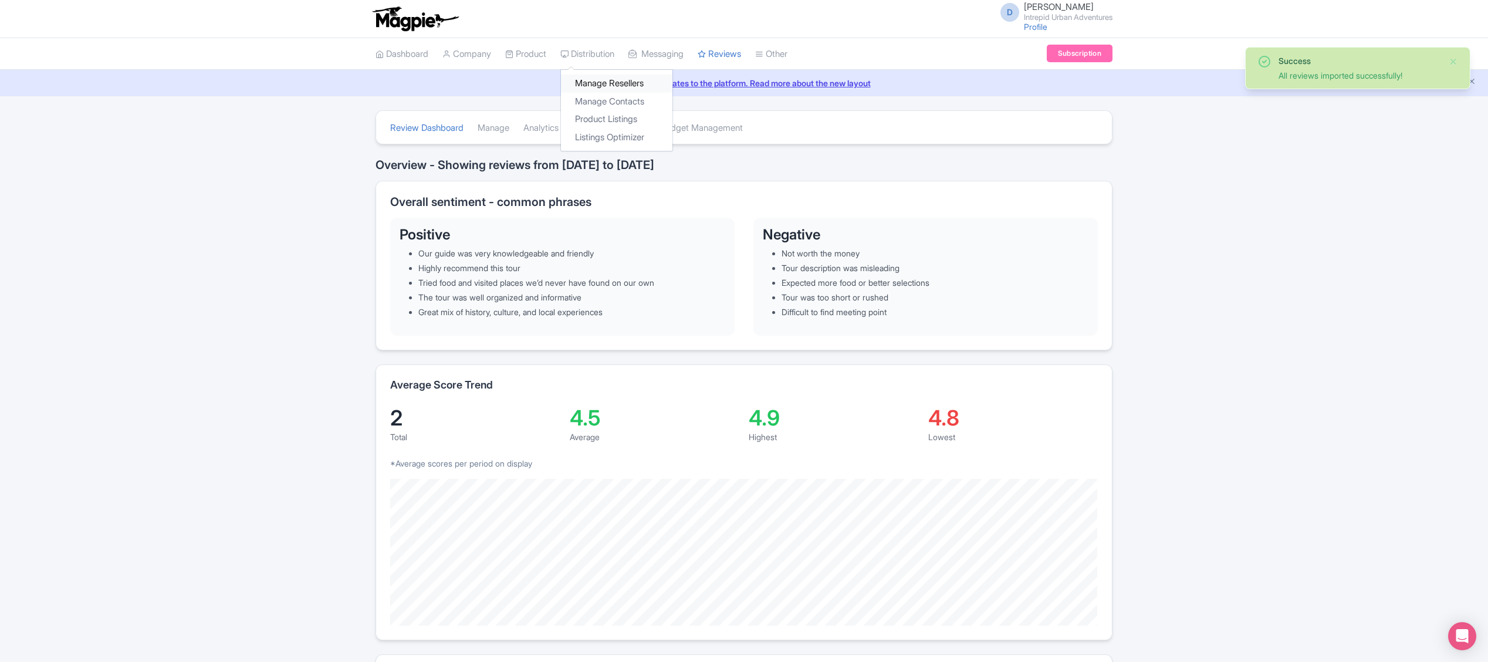
click at [611, 83] on link "Manage Resellers" at bounding box center [616, 84] width 111 height 18
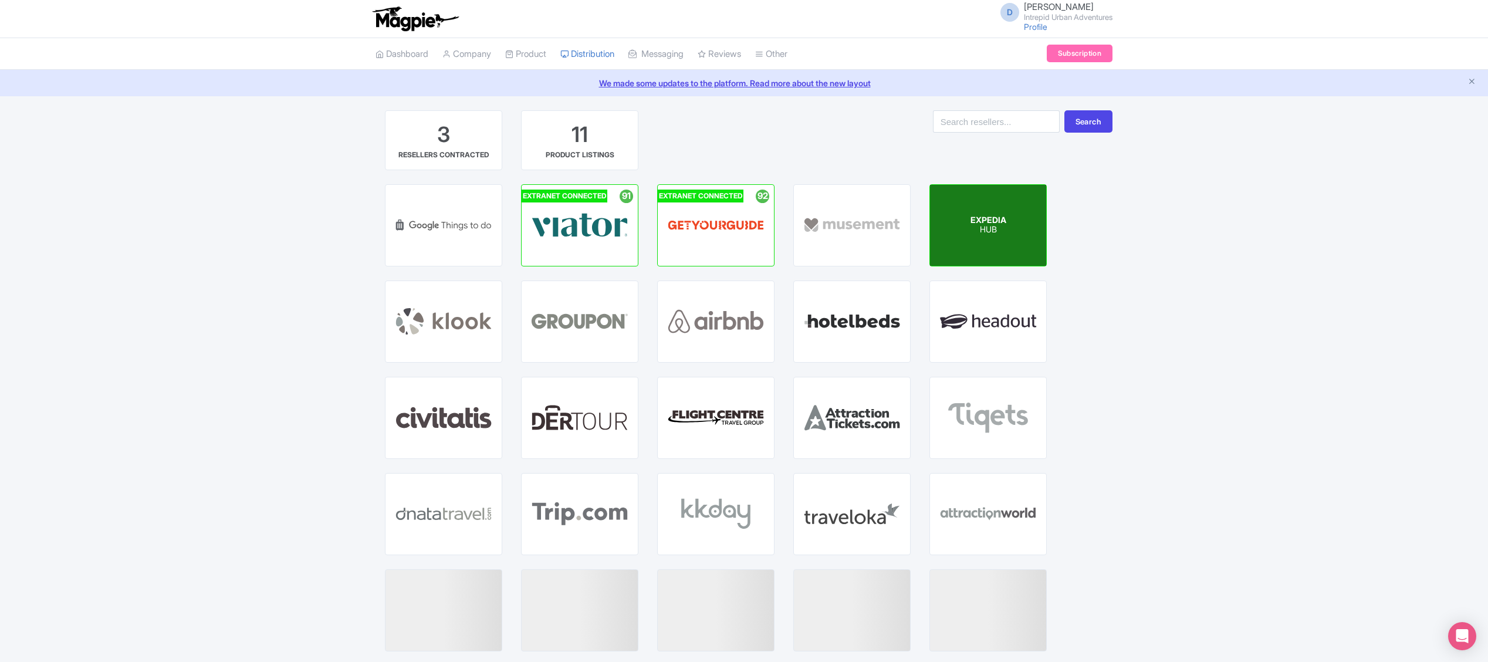
click at [999, 238] on div "EXPEDIA HUB" at bounding box center [988, 225] width 116 height 81
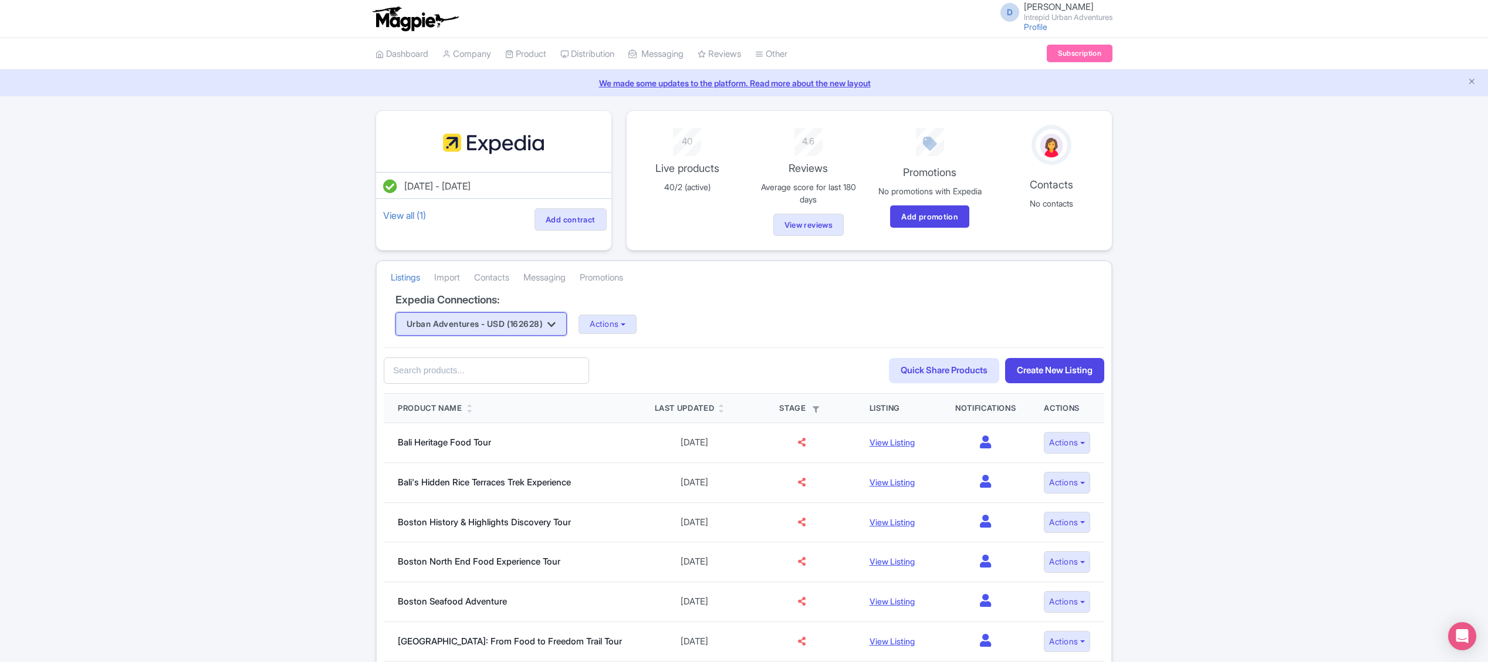
click at [548, 322] on button "Urban Adventures - USD (162628)" at bounding box center [481, 323] width 171 height 23
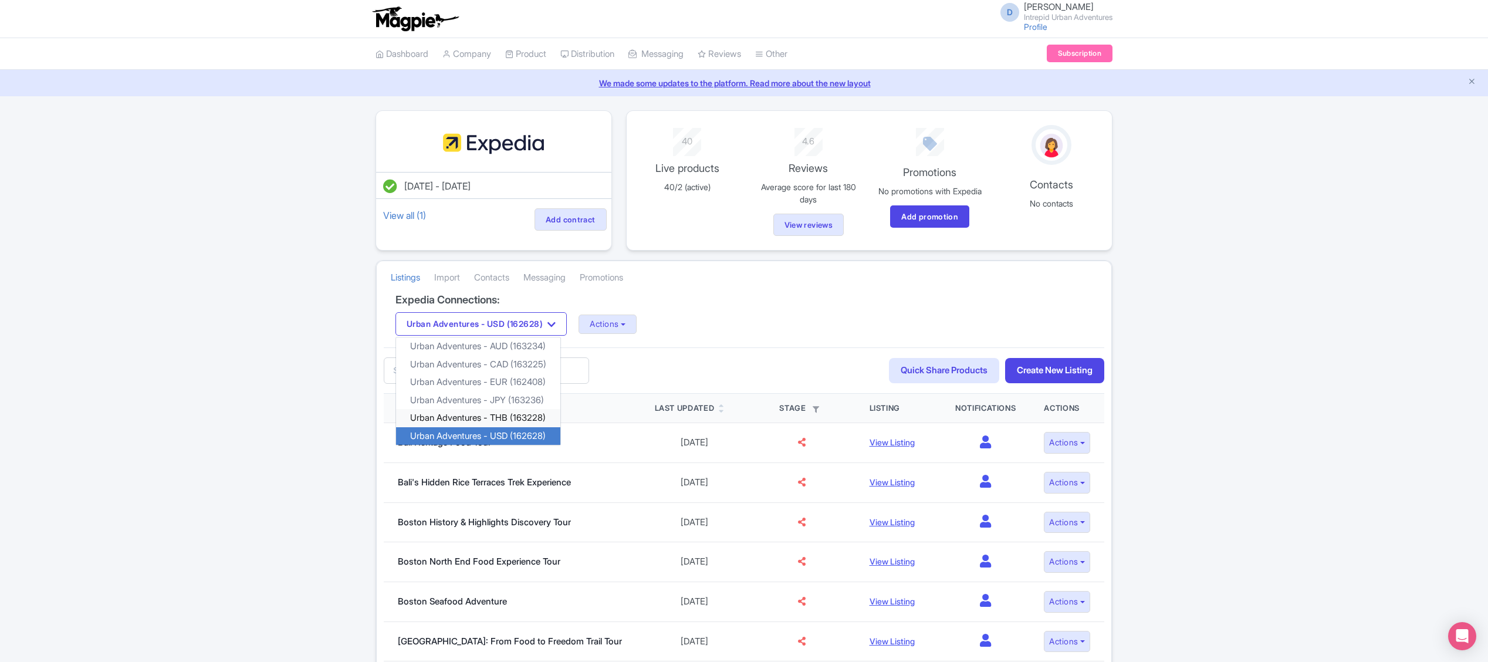
click at [535, 419] on link "Urban Adventures - THB (163228)" at bounding box center [478, 418] width 164 height 18
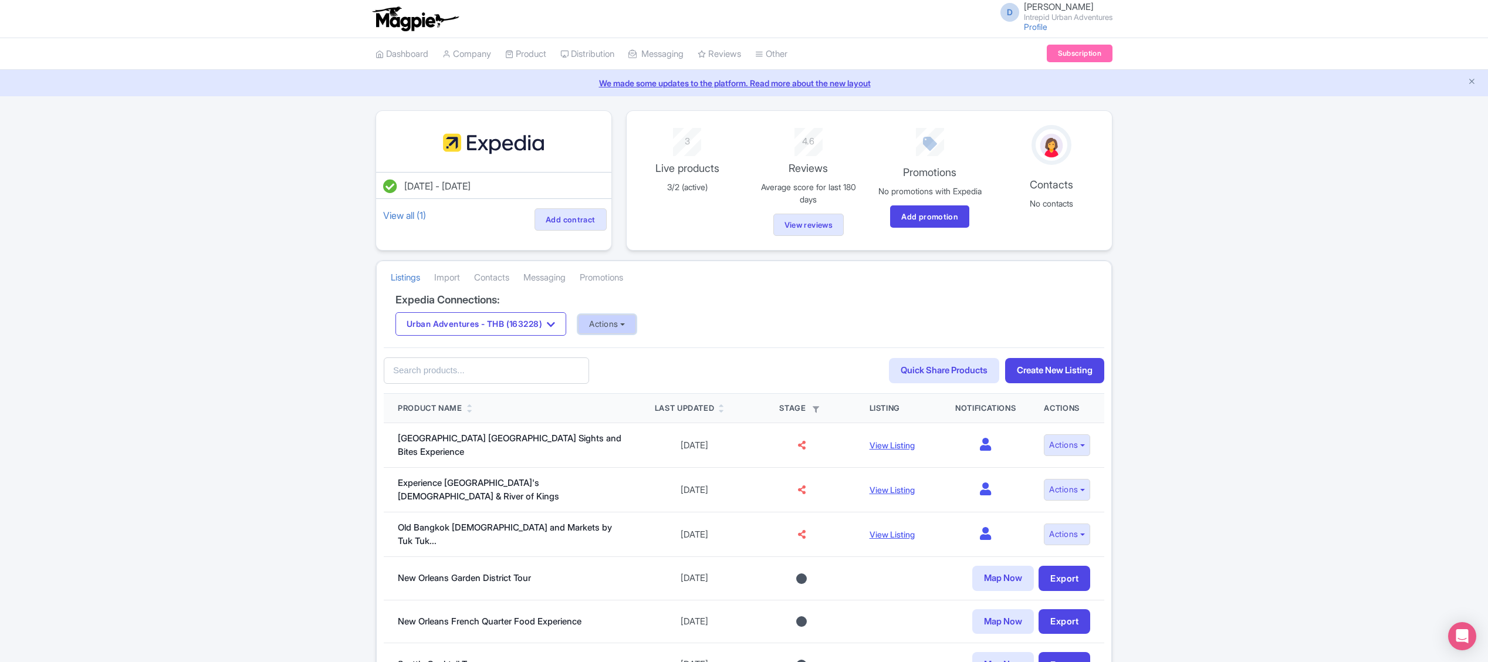
click at [616, 333] on button "Actions" at bounding box center [607, 324] width 58 height 19
click at [627, 350] on link "Update Connection" at bounding box center [654, 350] width 150 height 18
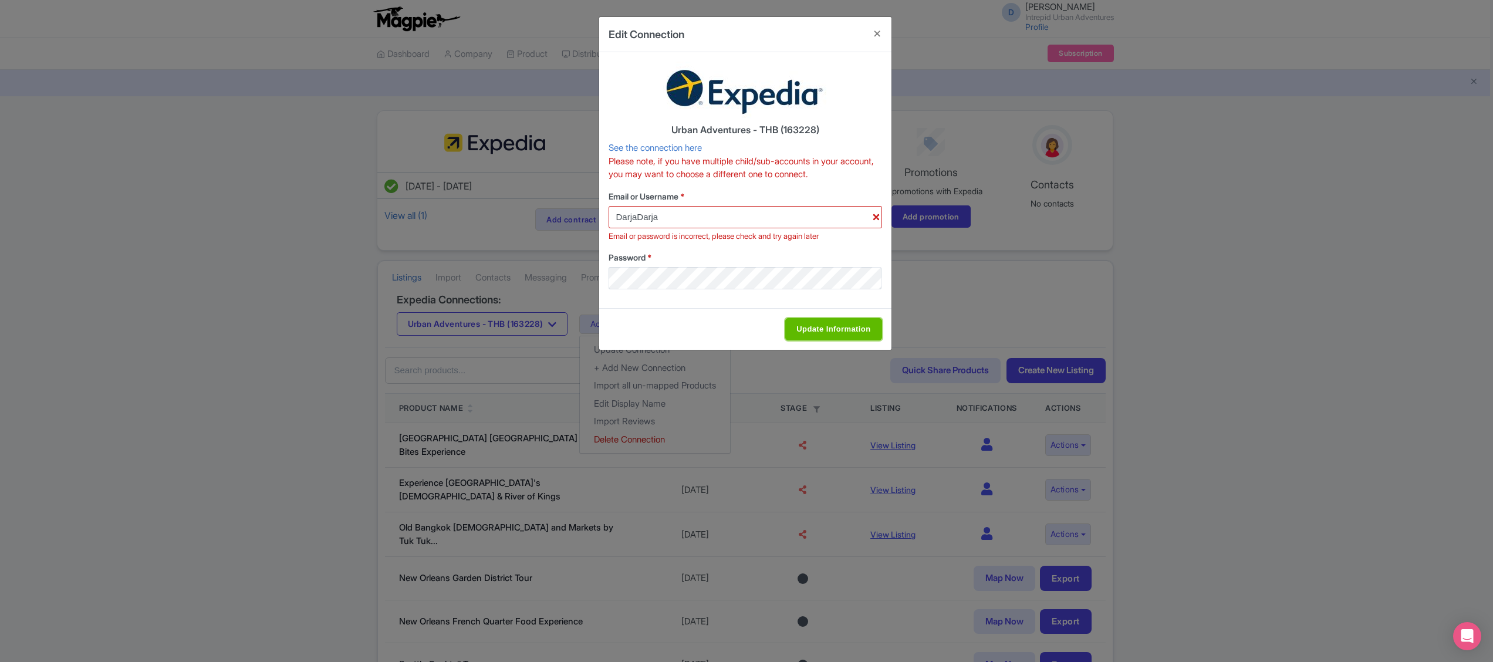
click at [852, 336] on input "Update Information" at bounding box center [833, 329] width 96 height 22
type input "Saving..."
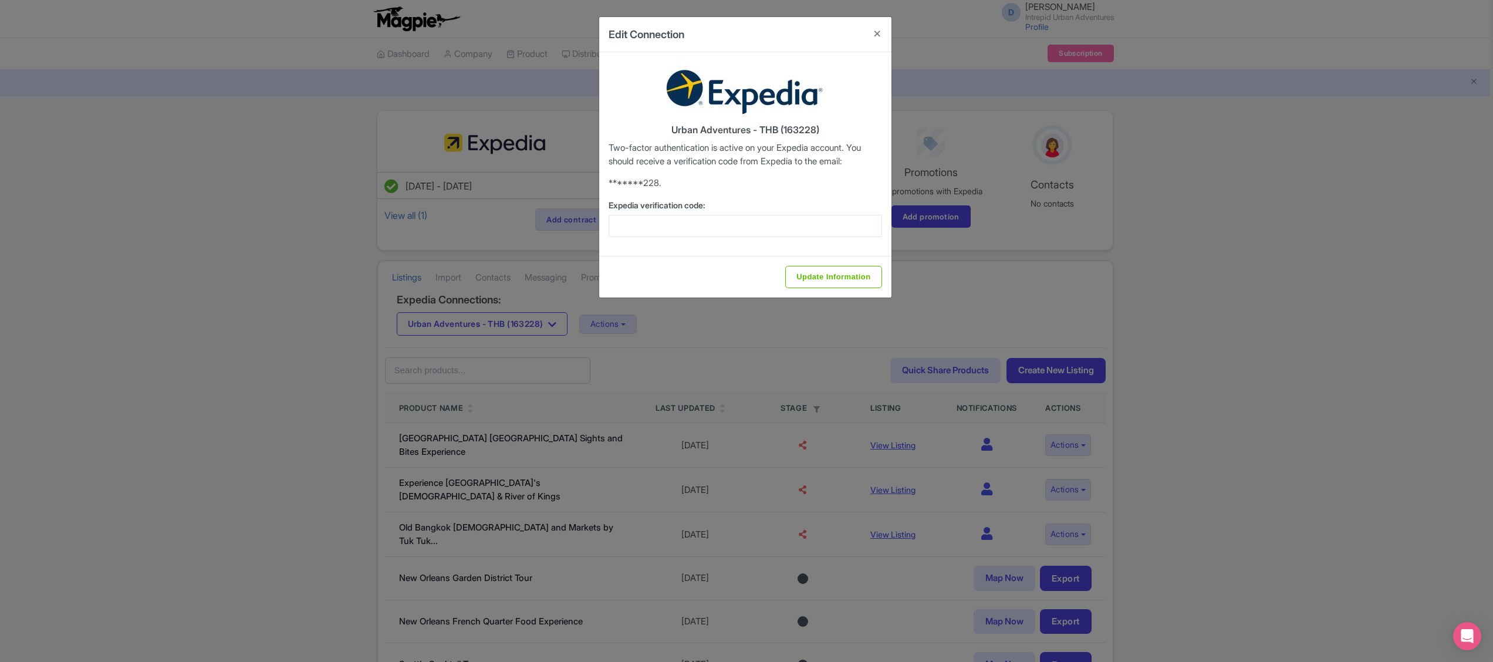
click at [718, 334] on div "Edit Connection Urban Adventures - THB (163228) Two-factor authentication is ac…" at bounding box center [746, 331] width 1493 height 662
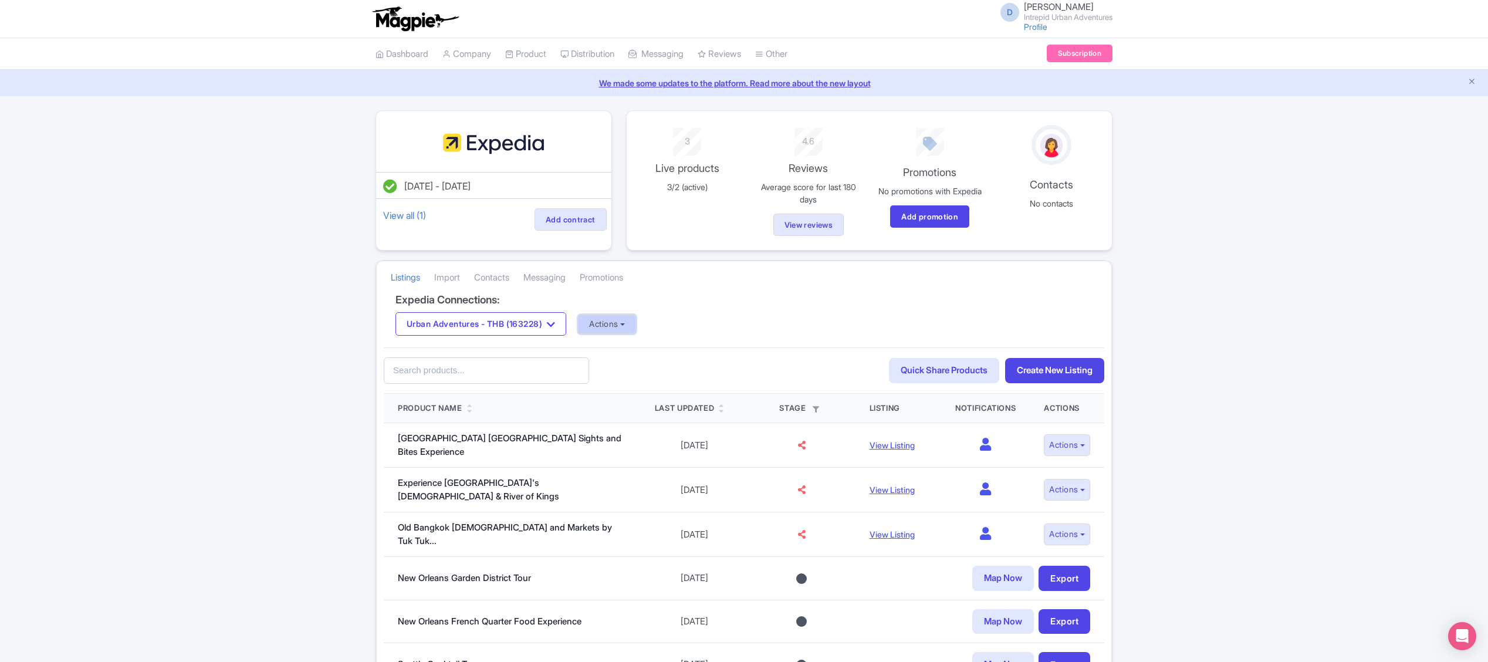
click at [613, 334] on button "Actions" at bounding box center [607, 324] width 58 height 19
click at [669, 354] on link "Update Connection" at bounding box center [654, 350] width 150 height 18
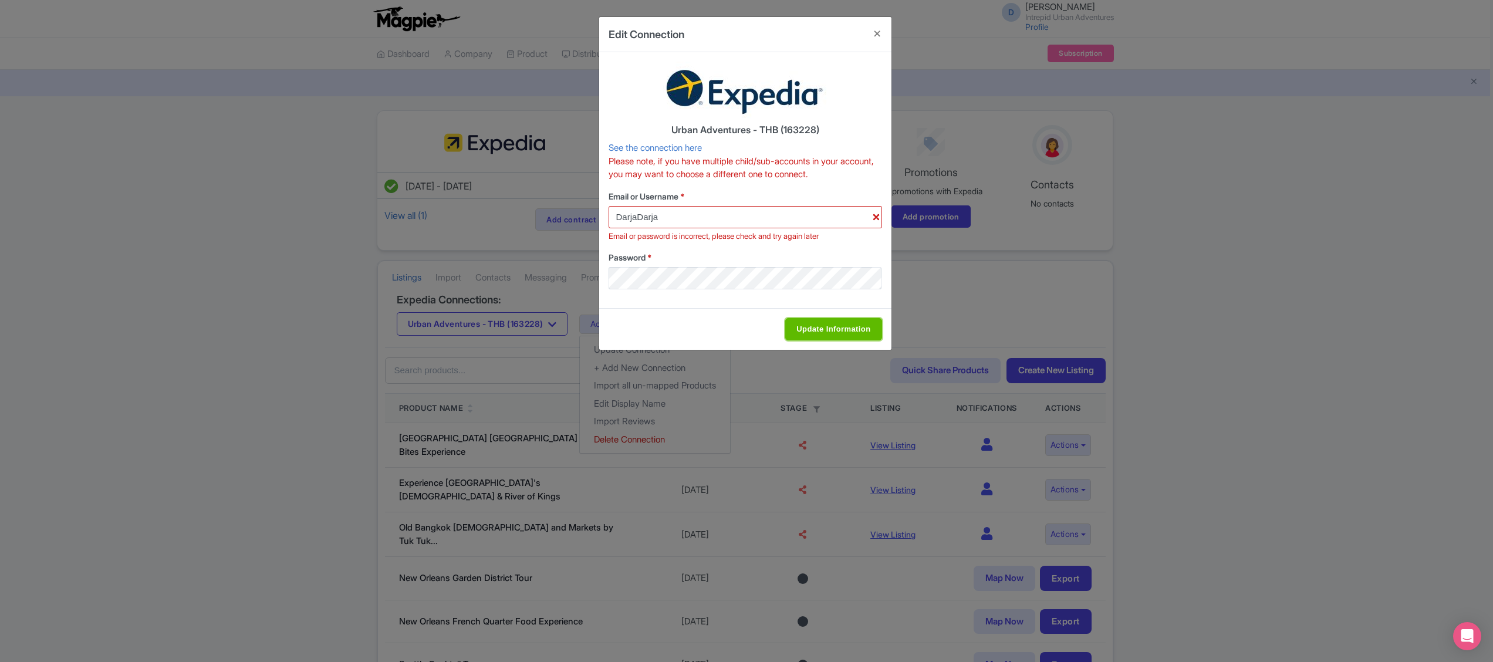
click at [805, 334] on input "Update Information" at bounding box center [833, 329] width 96 height 22
type input "Saving..."
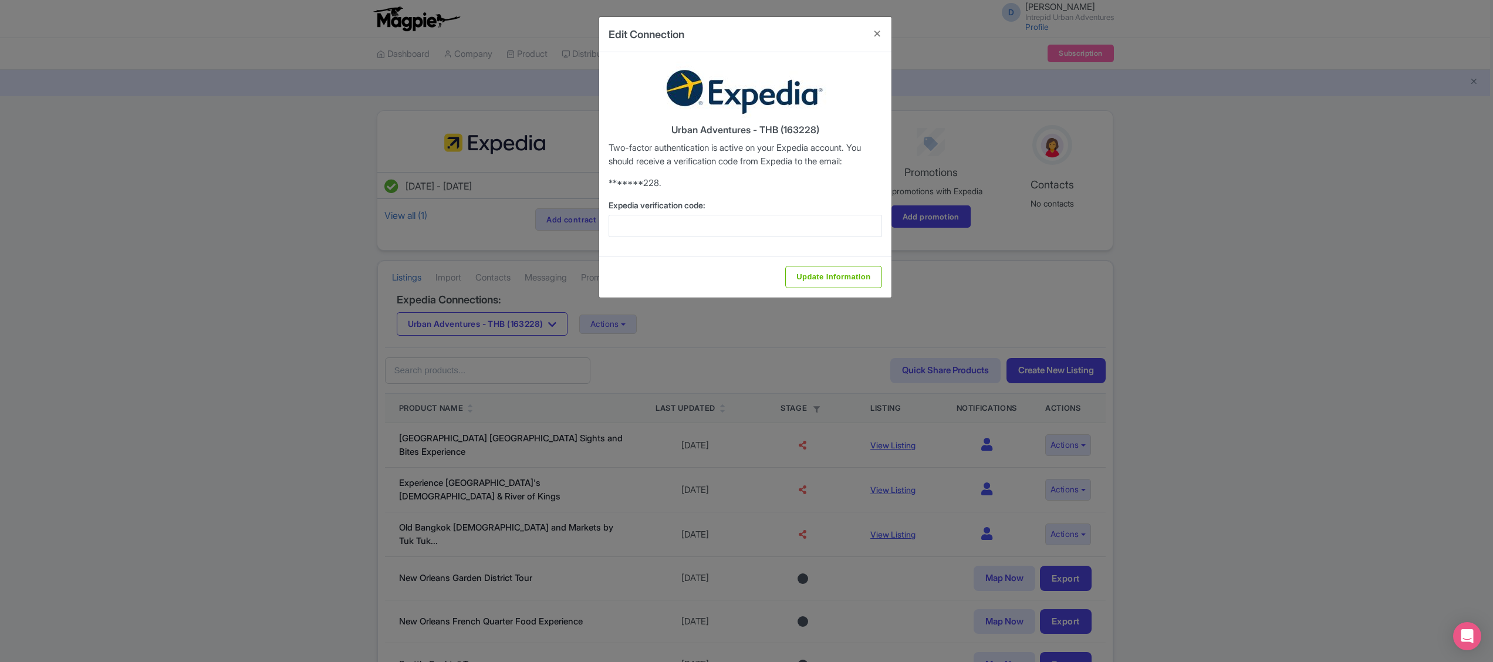
click at [848, 191] on div "Urban Adventures - THB (163228) Two-factor authentication is active on your Exp…" at bounding box center [745, 154] width 292 height 204
click at [665, 224] on input "Expedia verification code:" at bounding box center [745, 226] width 273 height 22
type input "489345"
click at [827, 278] on input "Update Information" at bounding box center [833, 277] width 96 height 22
type input "Saving..."
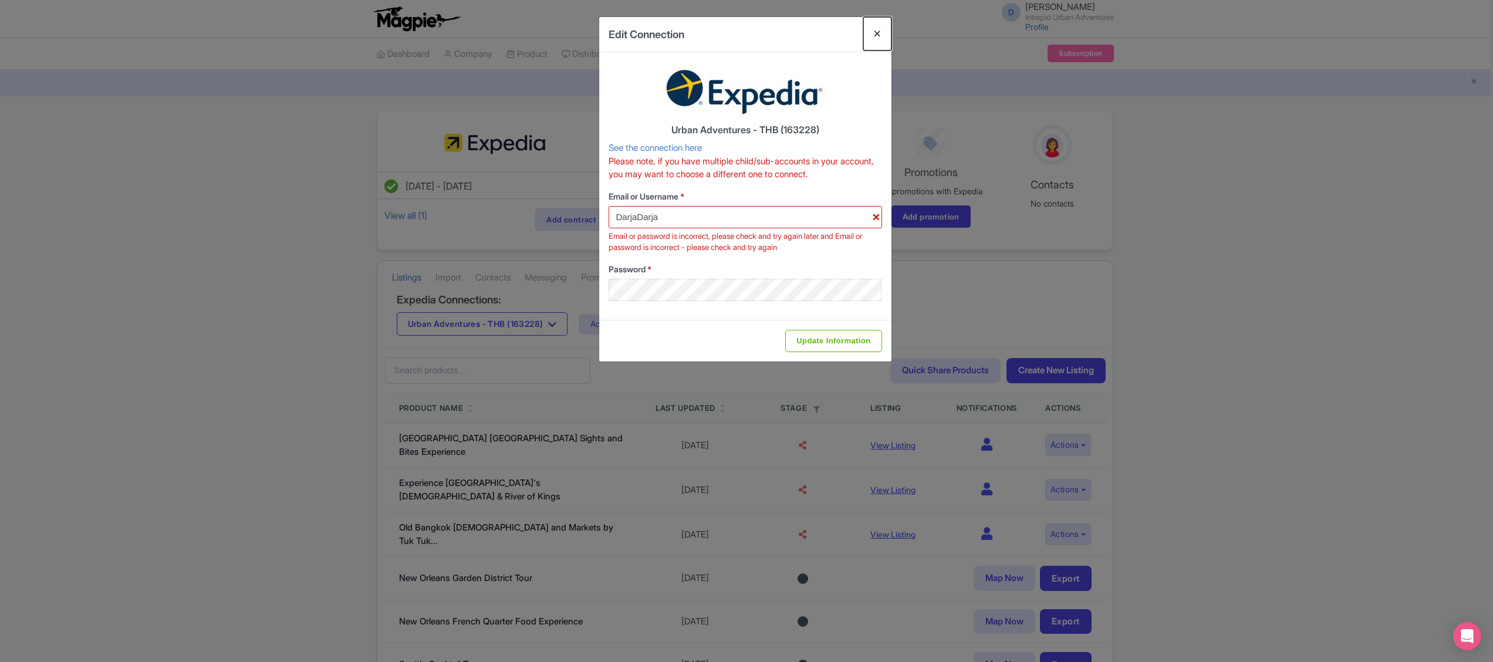
click at [879, 31] on button "Close" at bounding box center [877, 33] width 28 height 33
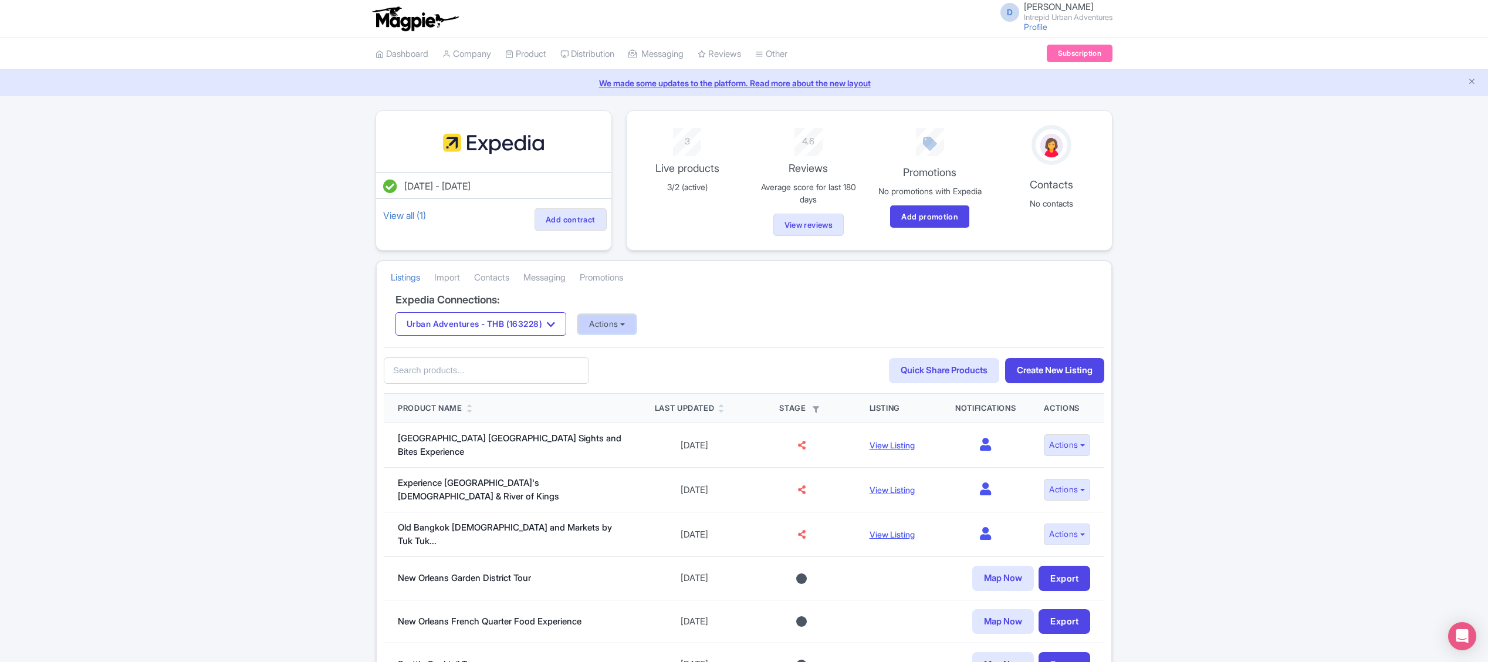
click at [623, 334] on button "Actions" at bounding box center [607, 324] width 58 height 19
click at [632, 359] on link "Update Connection" at bounding box center [654, 350] width 150 height 18
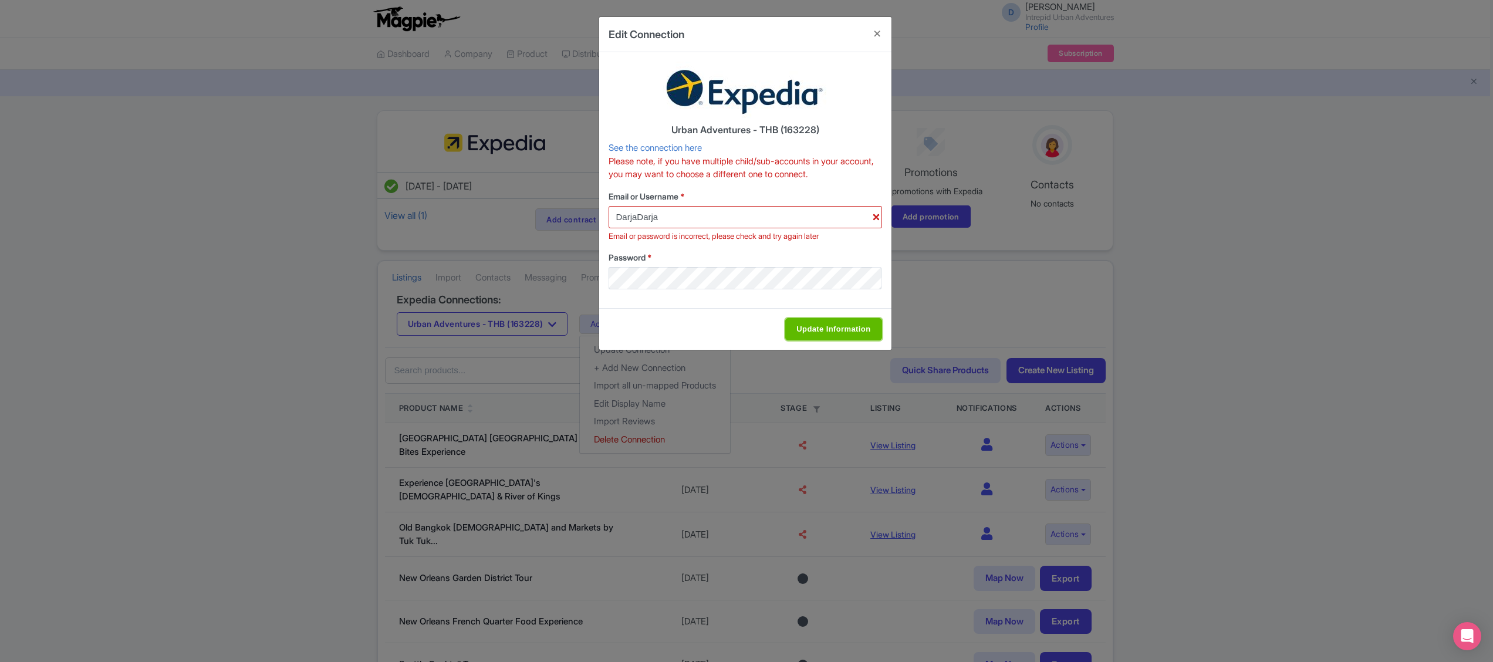
click at [834, 325] on input "Update Information" at bounding box center [833, 329] width 96 height 22
type input "Saving..."
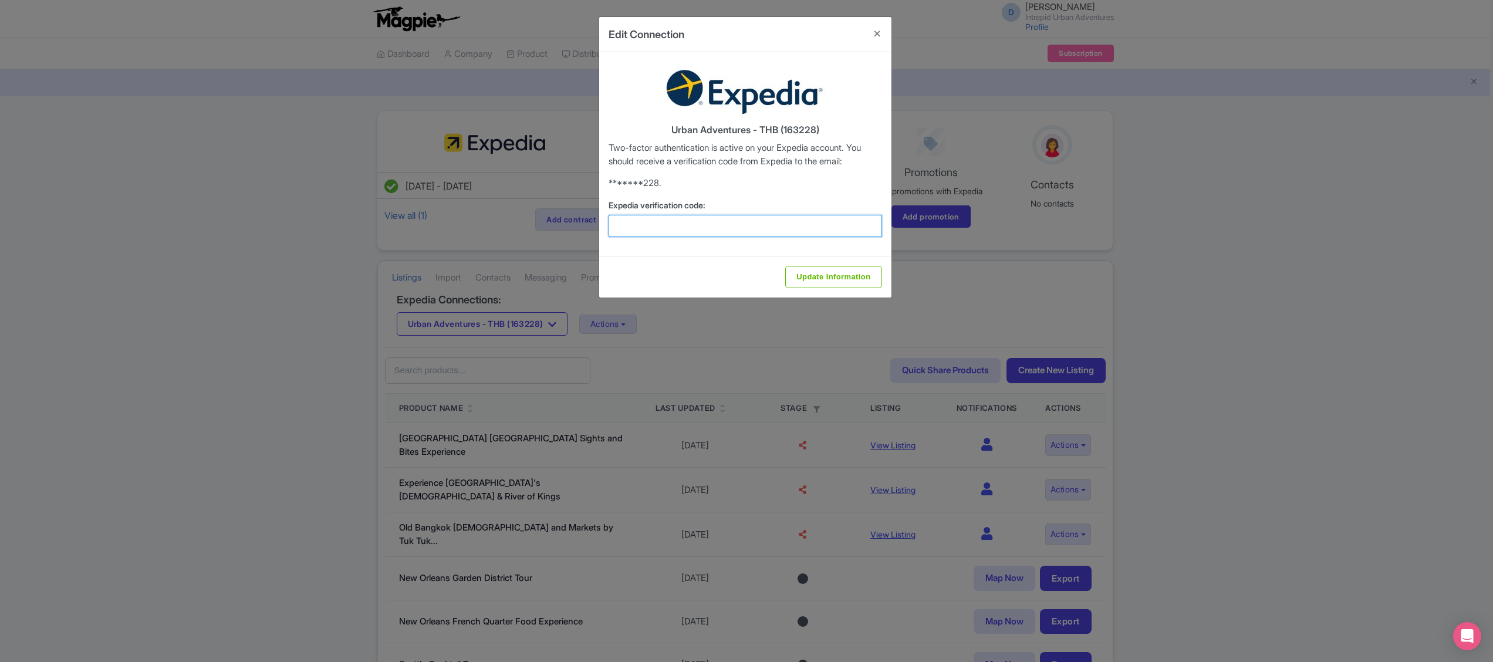
click at [702, 222] on input "Expedia verification code:" at bounding box center [745, 226] width 273 height 22
type input "919352"
click at [803, 272] on input "Update Information" at bounding box center [833, 277] width 96 height 22
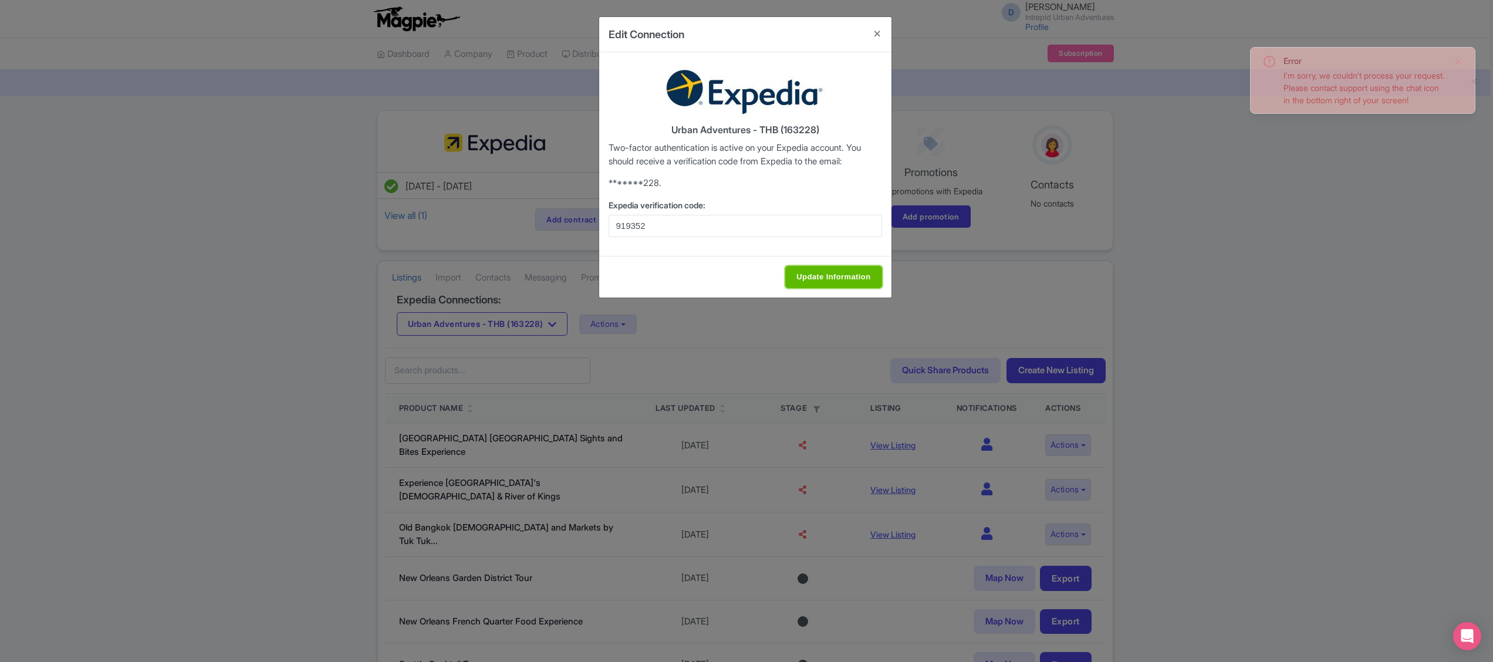
click at [812, 281] on input "Update Information" at bounding box center [833, 277] width 96 height 22
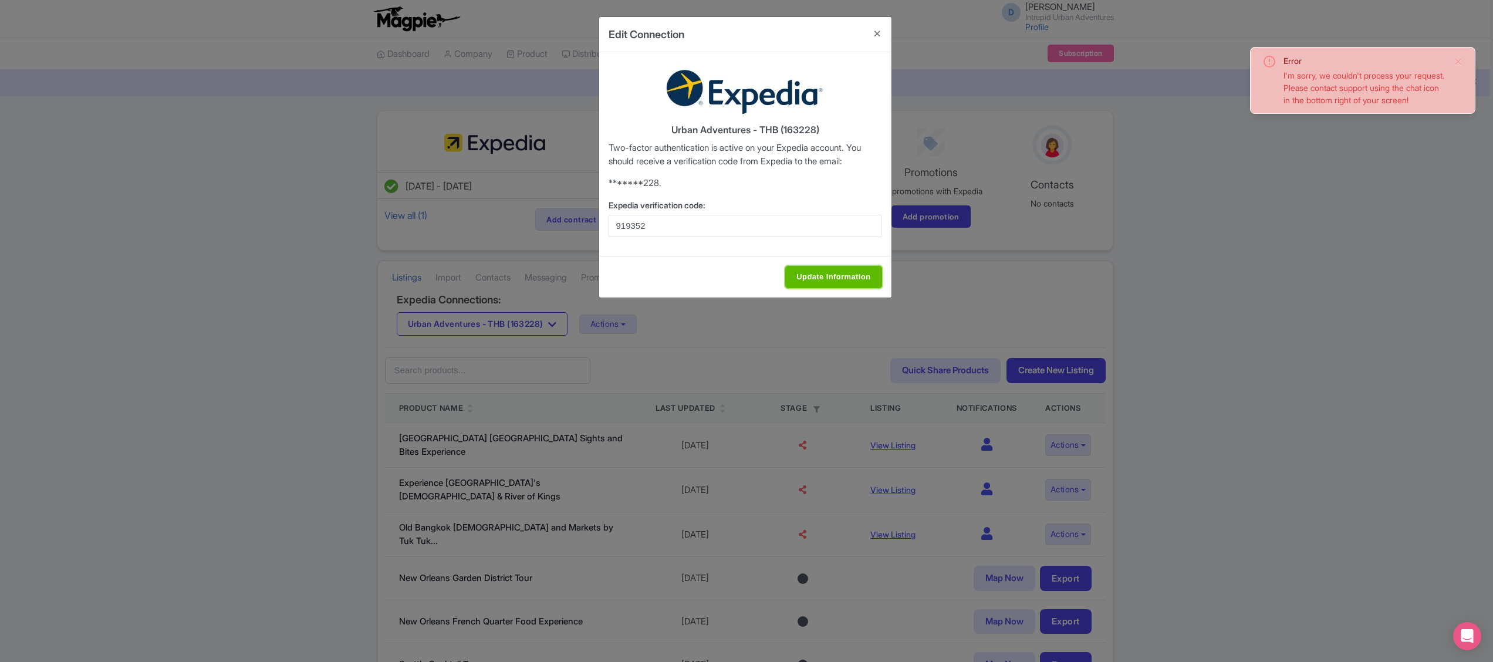
click at [812, 281] on input "Update Information" at bounding box center [833, 277] width 96 height 22
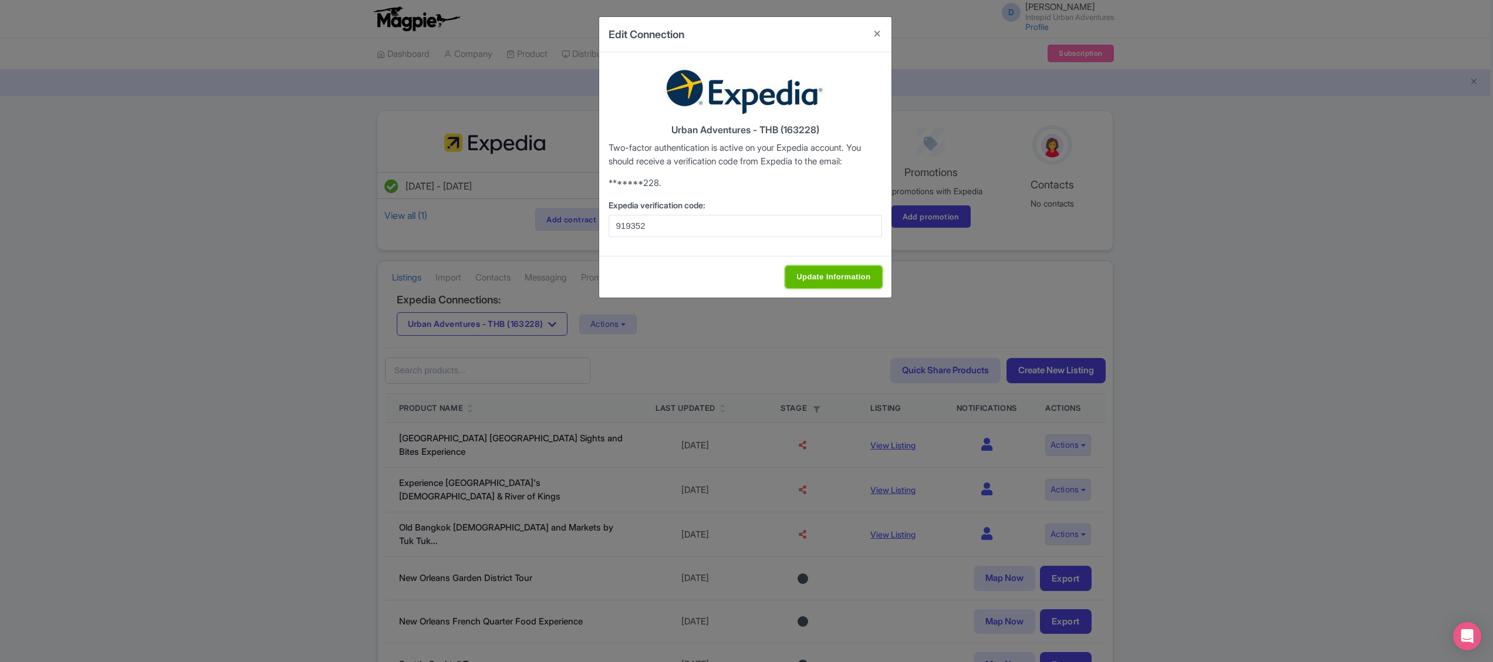
click at [812, 281] on input "Update Information" at bounding box center [833, 277] width 96 height 22
type input "Update Information"
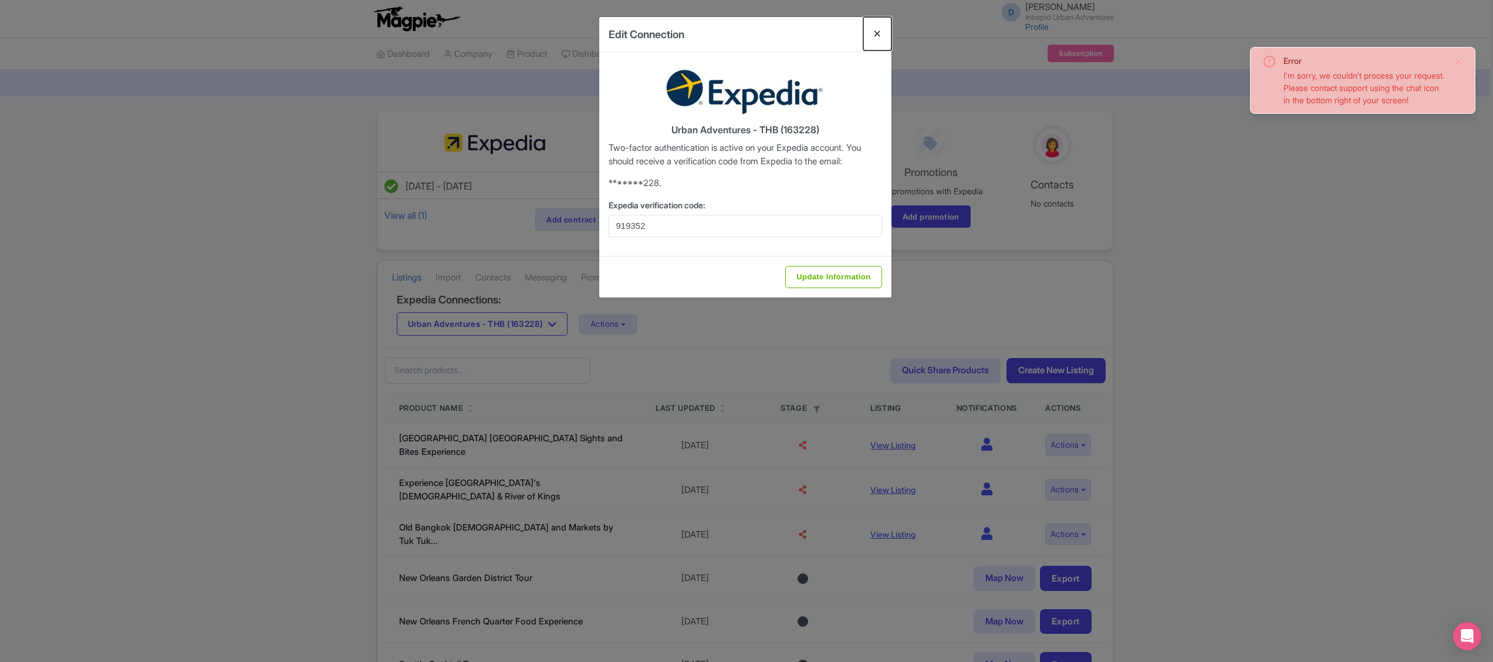
click at [877, 34] on button "Close" at bounding box center [877, 33] width 28 height 33
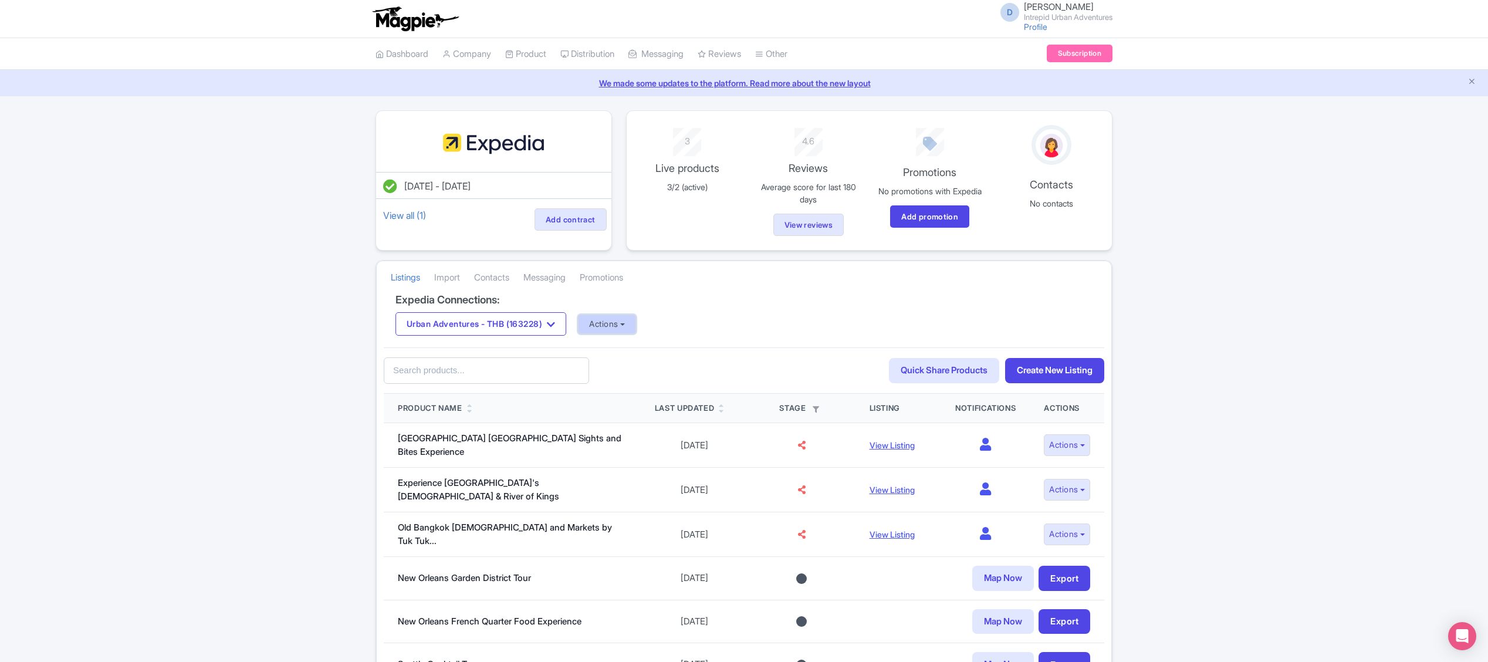
click at [636, 324] on button "Actions" at bounding box center [607, 324] width 58 height 19
click at [656, 431] on link "Import Reviews" at bounding box center [654, 422] width 150 height 18
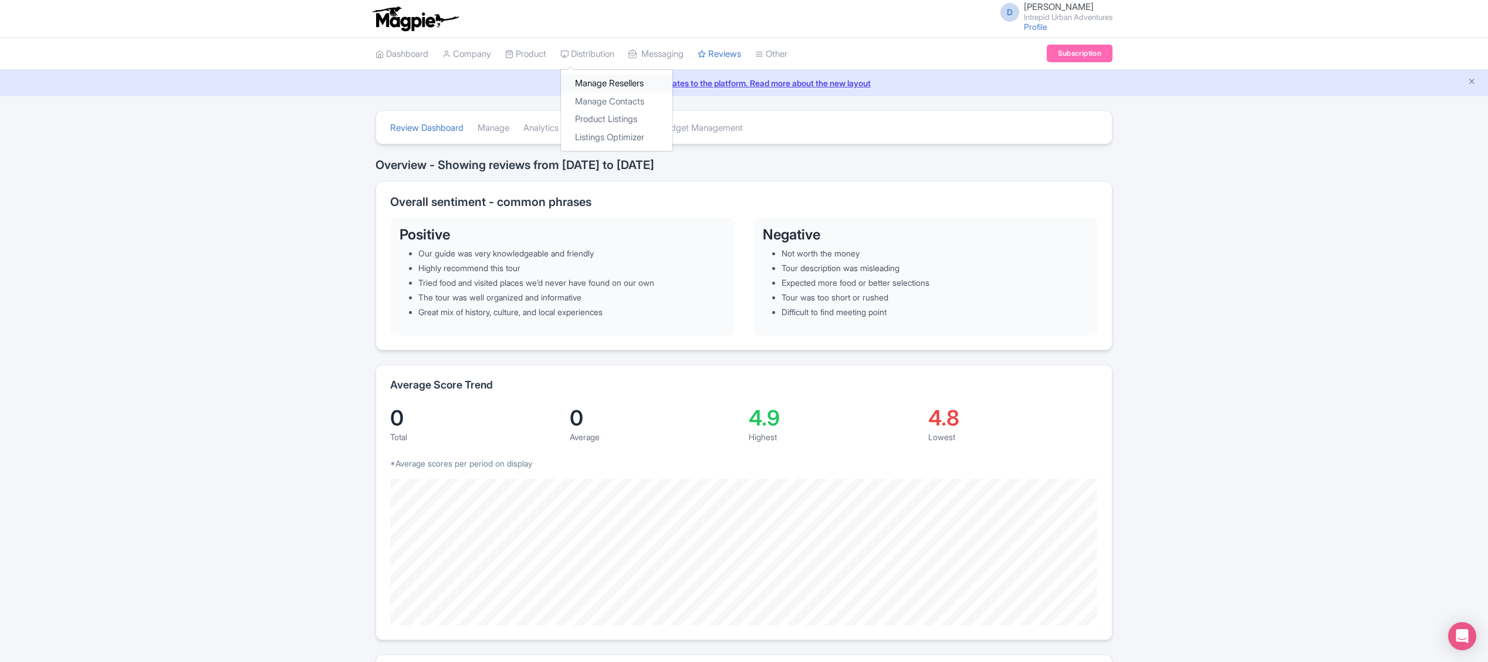
click at [620, 83] on link "Manage Resellers" at bounding box center [616, 84] width 111 height 18
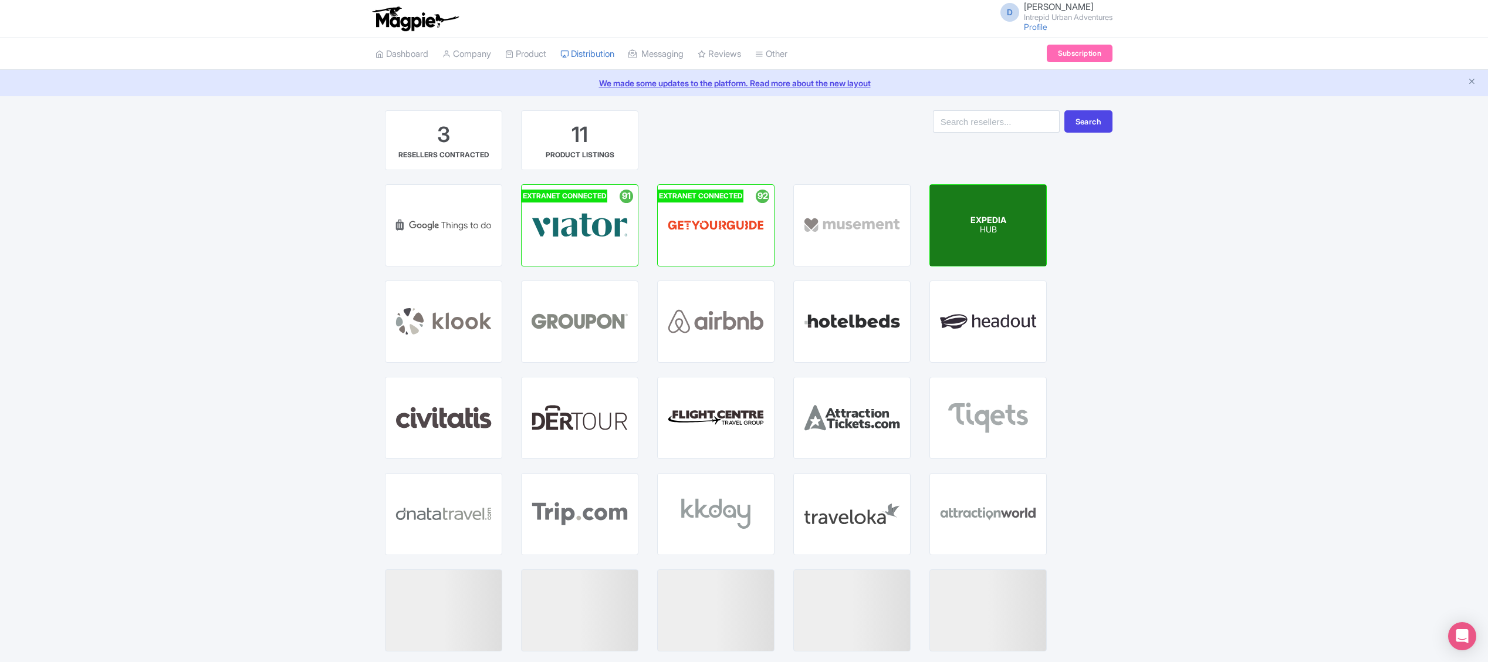
click at [1001, 242] on div "EXPEDIA HUB" at bounding box center [988, 225] width 116 height 81
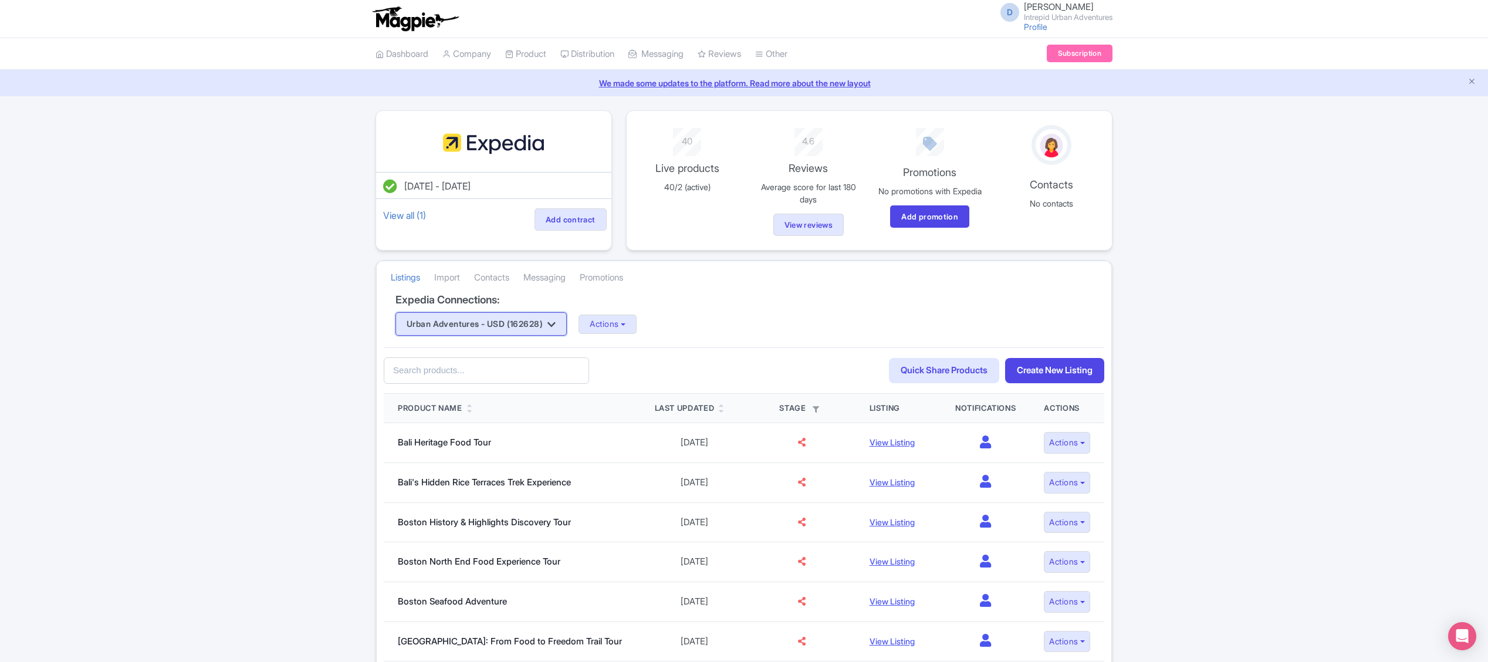
click at [518, 331] on button "Urban Adventures - USD (162628)" at bounding box center [481, 323] width 171 height 23
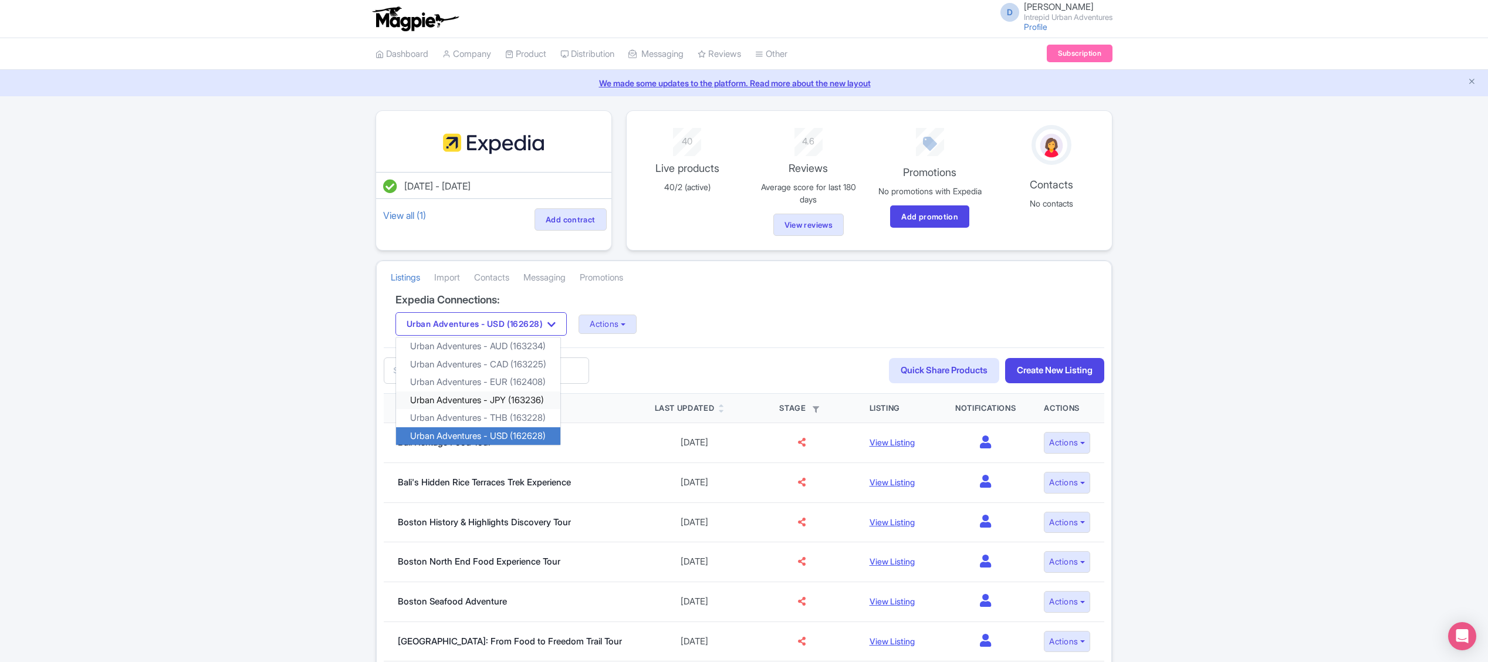
click at [529, 400] on link "Urban Adventures - JPY (163236)" at bounding box center [478, 400] width 164 height 18
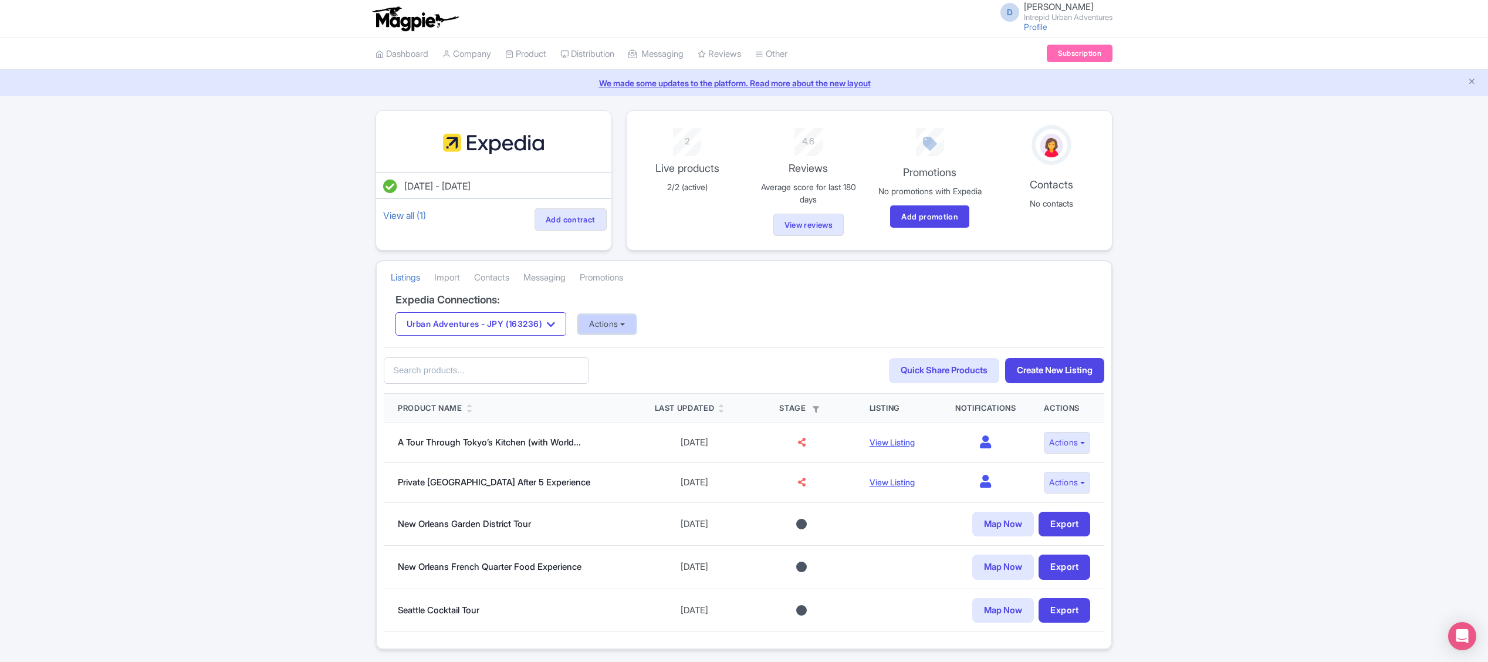
click at [611, 329] on button "Actions" at bounding box center [607, 324] width 58 height 19
click at [619, 353] on link "Update Connection" at bounding box center [654, 350] width 150 height 18
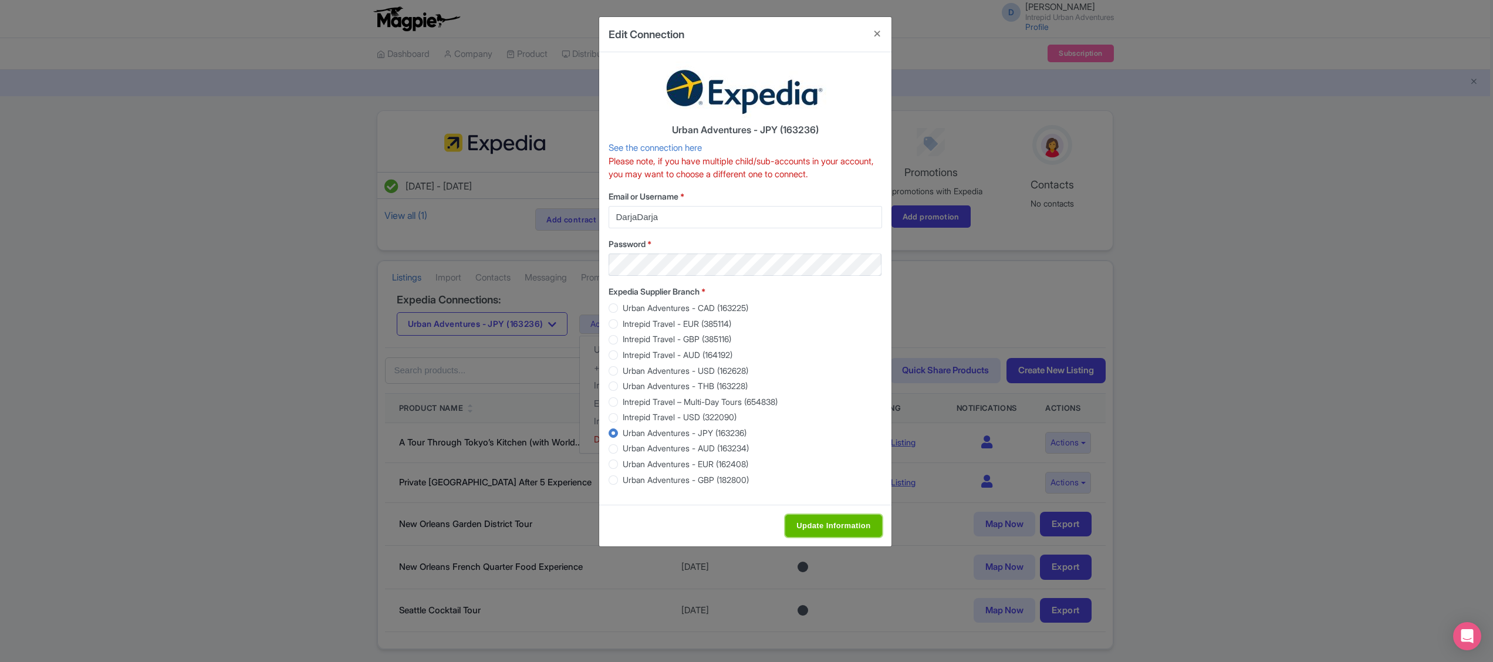
click at [822, 524] on input "Update Information" at bounding box center [833, 526] width 96 height 22
type input "Update Information"
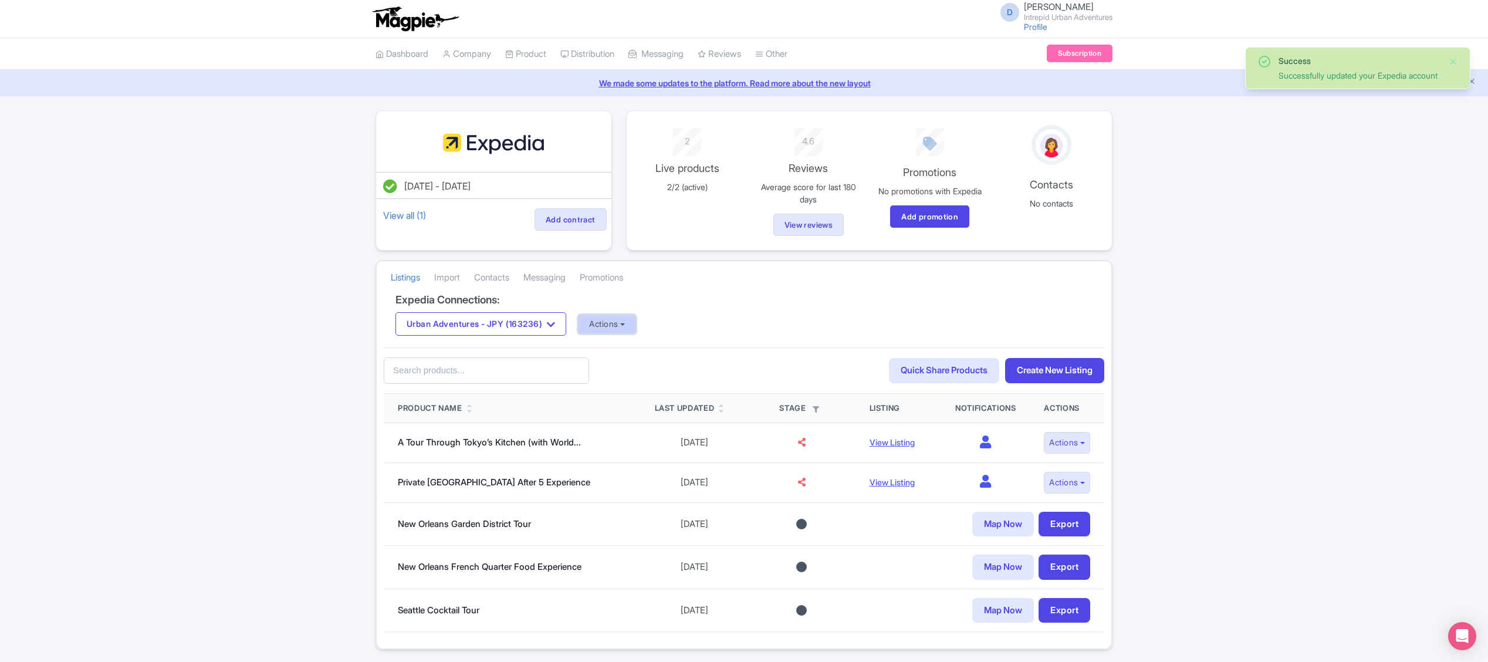
click at [636, 330] on button "Actions" at bounding box center [607, 324] width 58 height 19
click at [648, 425] on link "Import Reviews" at bounding box center [654, 422] width 150 height 18
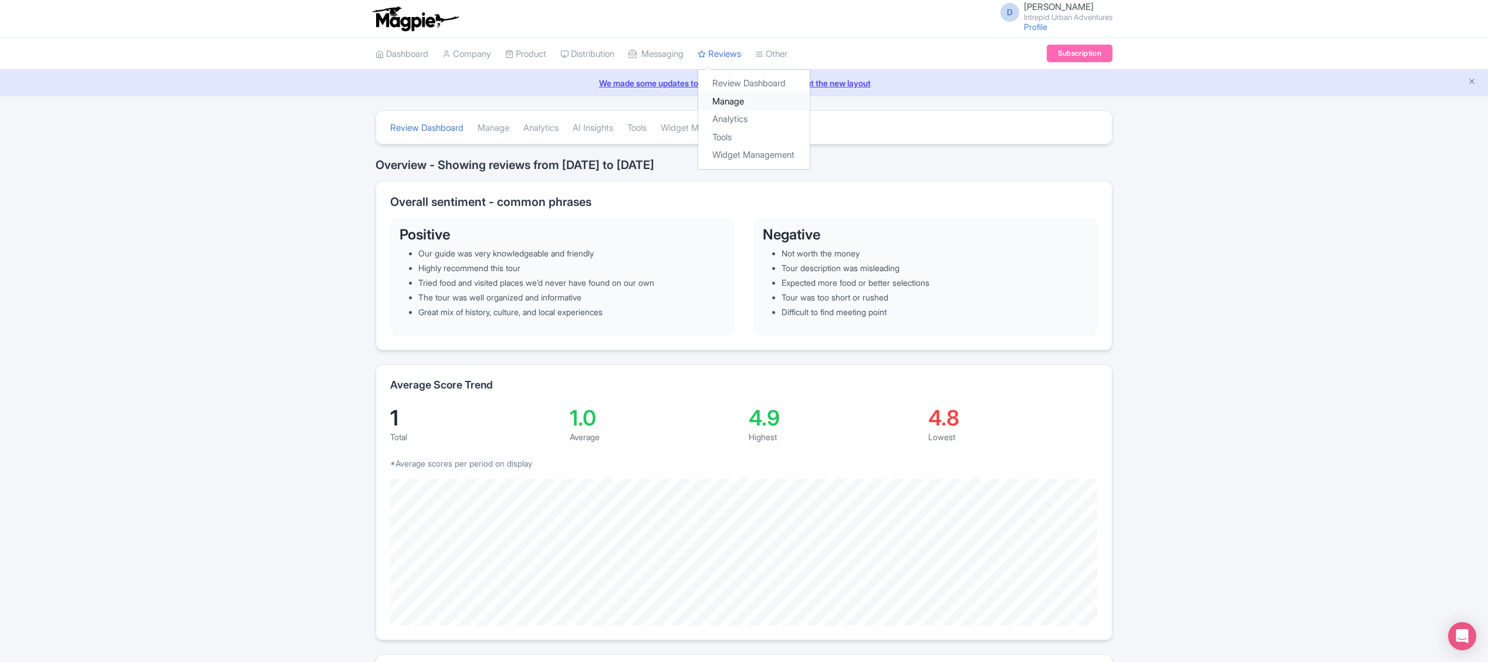
click at [751, 94] on link "Manage" at bounding box center [753, 102] width 111 height 18
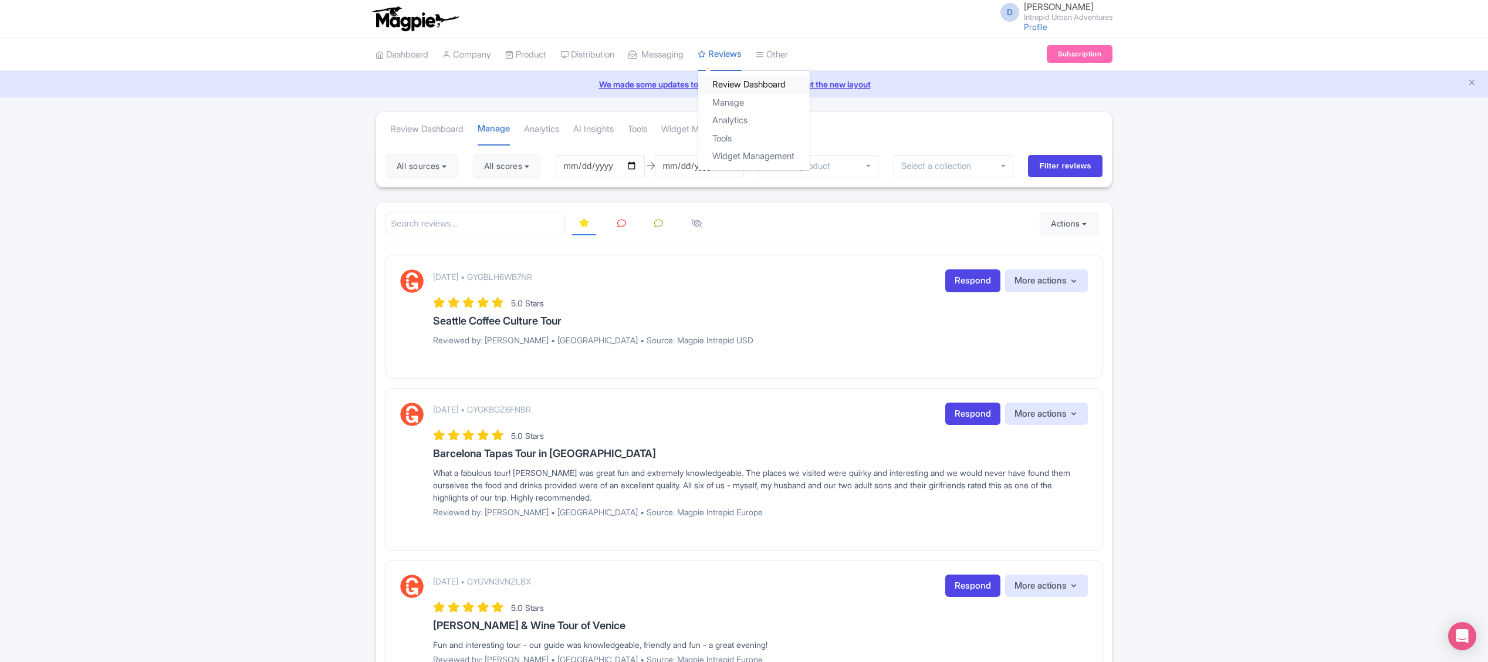
click at [761, 85] on link "Review Dashboard" at bounding box center [753, 85] width 111 height 18
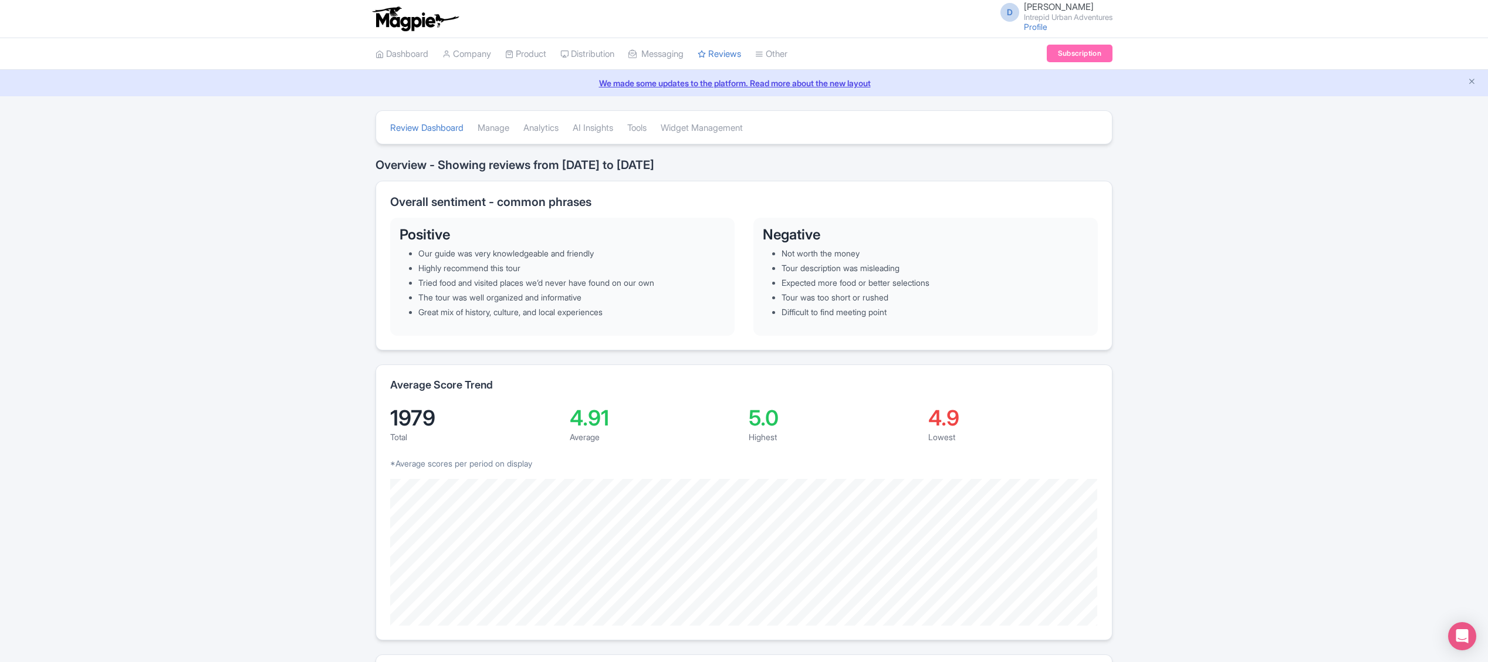
drag, startPoint x: 1486, startPoint y: 169, endPoint x: 1496, endPoint y: 255, distance: 86.3
click at [1488, 255] on html "D Darja Klavs Intrepid Urban Adventures Profile Users Settings Sign out Dashboa…" at bounding box center [744, 331] width 1488 height 662
drag, startPoint x: 1496, startPoint y: 255, endPoint x: 1299, endPoint y: 329, distance: 211.3
click at [1299, 329] on div "Review Dashboard Manage Analytics AI Insights Tools Widget Management Overview …" at bounding box center [744, 643] width 1488 height 1066
drag, startPoint x: 1482, startPoint y: 307, endPoint x: 1488, endPoint y: 407, distance: 100.0
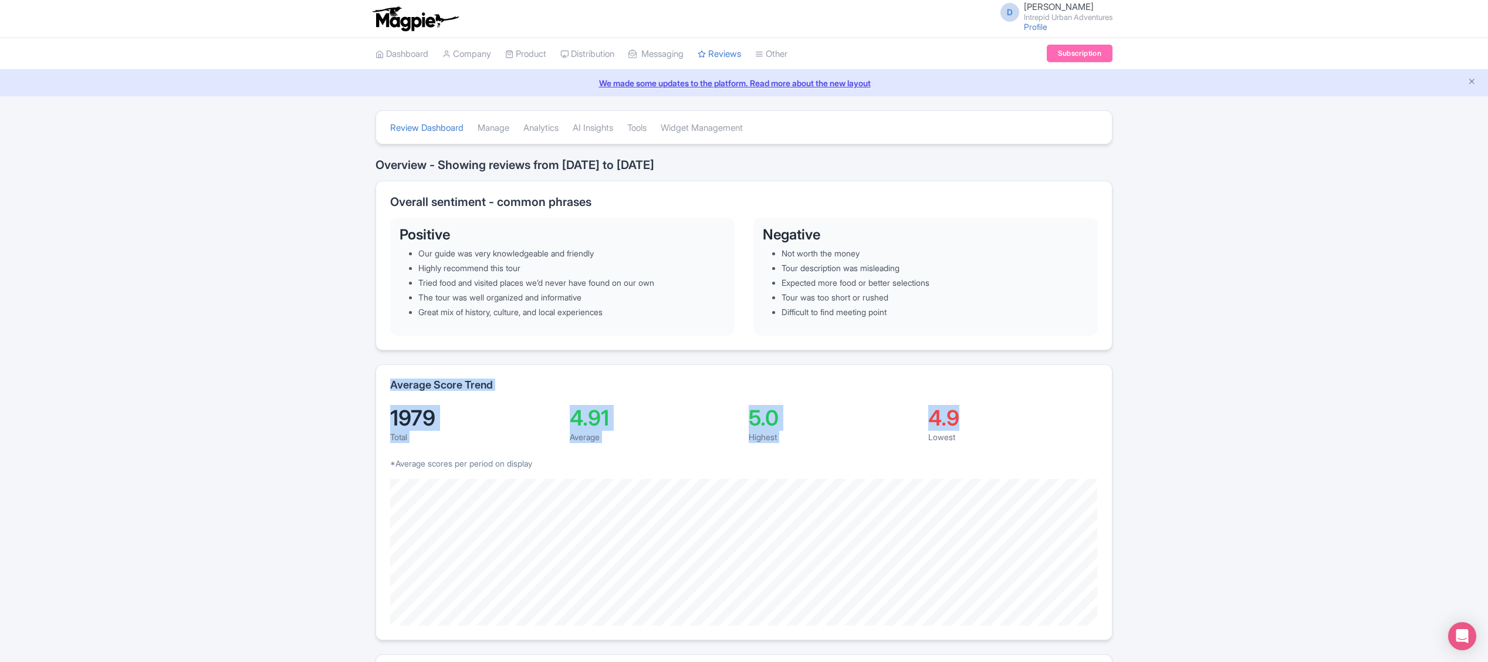
click at [1488, 407] on html "D Darja Klavs Intrepid Urban Adventures Profile Users Settings Sign out Dashboa…" at bounding box center [744, 331] width 1488 height 662
drag, startPoint x: 1488, startPoint y: 407, endPoint x: 1439, endPoint y: 177, distance: 235.8
click at [1439, 177] on div "Review Dashboard Manage Analytics AI Insights Tools Widget Management Overview …" at bounding box center [744, 643] width 1488 height 1066
